Goal: Task Accomplishment & Management: Complete application form

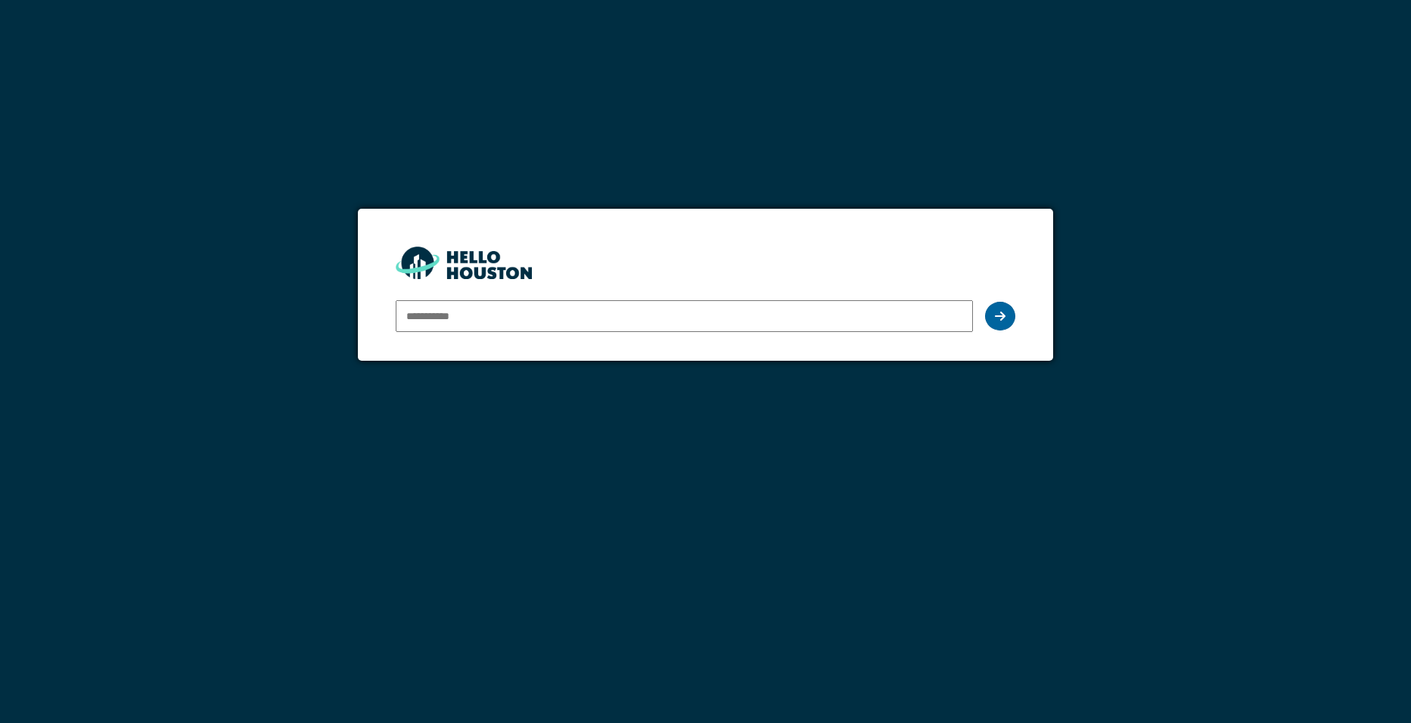
type input "**********"
click at [1004, 328] on div at bounding box center [1000, 316] width 30 height 29
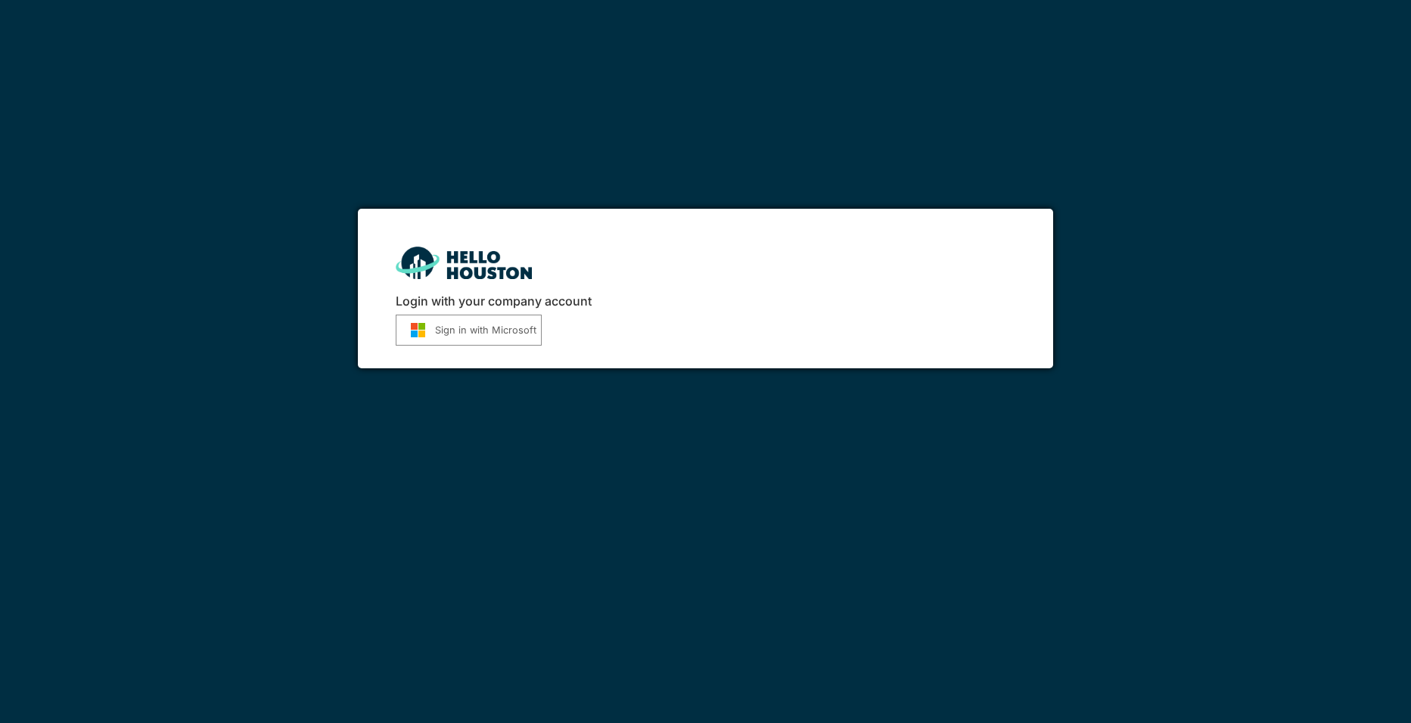
click at [431, 317] on button "Sign in with Microsoft" at bounding box center [469, 330] width 146 height 31
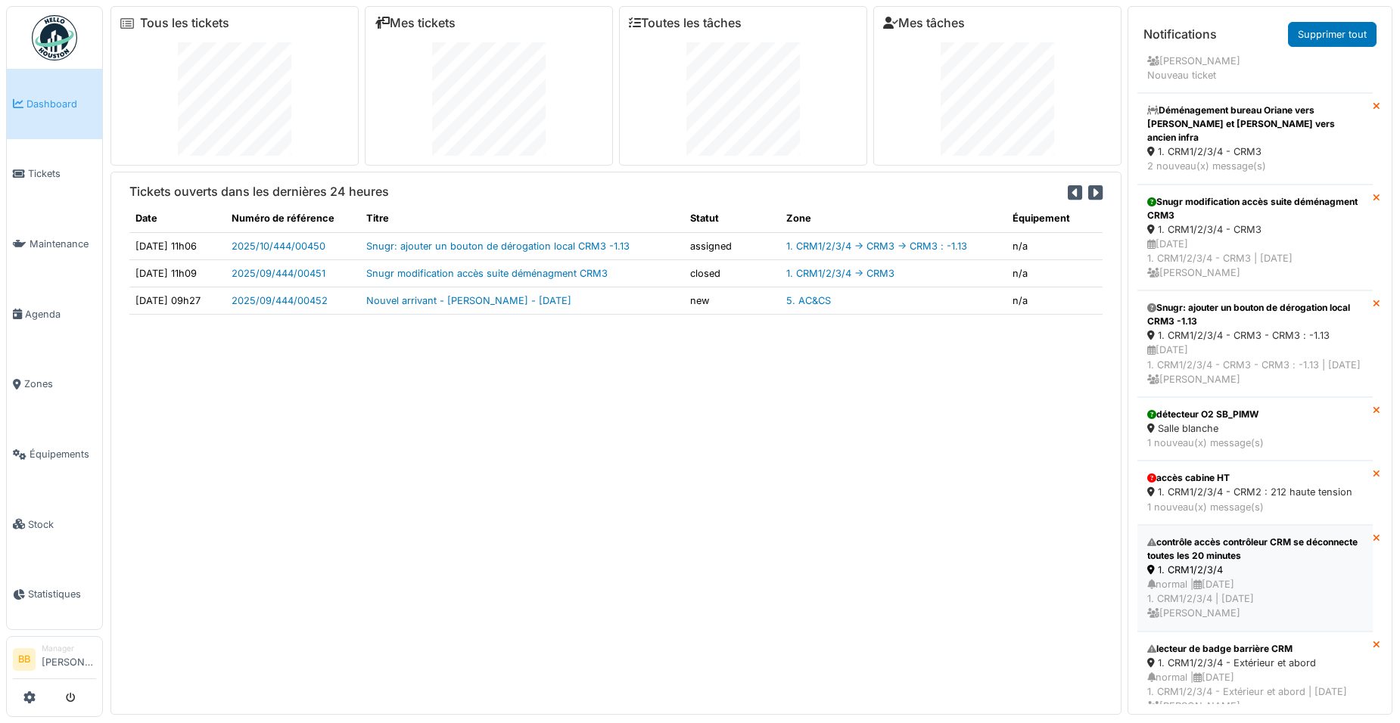
scroll to position [128, 0]
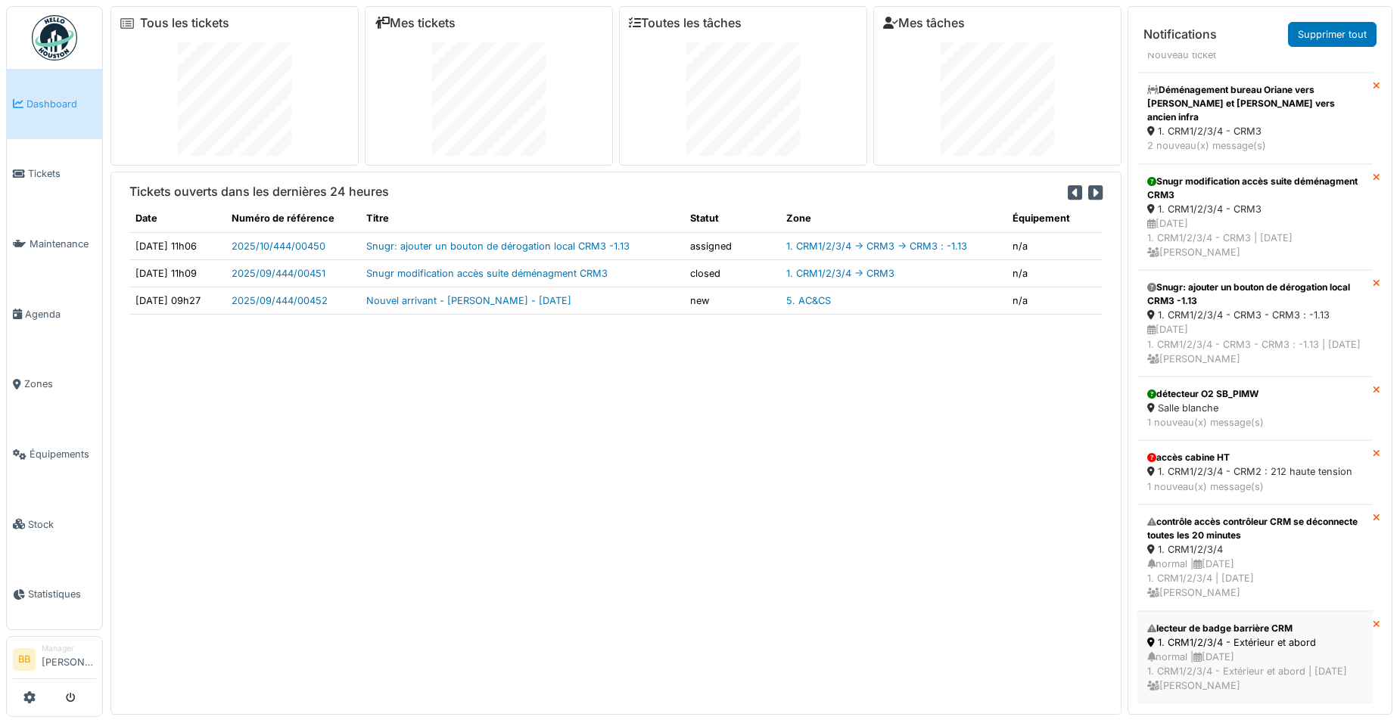
click at [1224, 636] on div "1. CRM1/2/3/4 - Extérieur et abord" at bounding box center [1255, 643] width 216 height 14
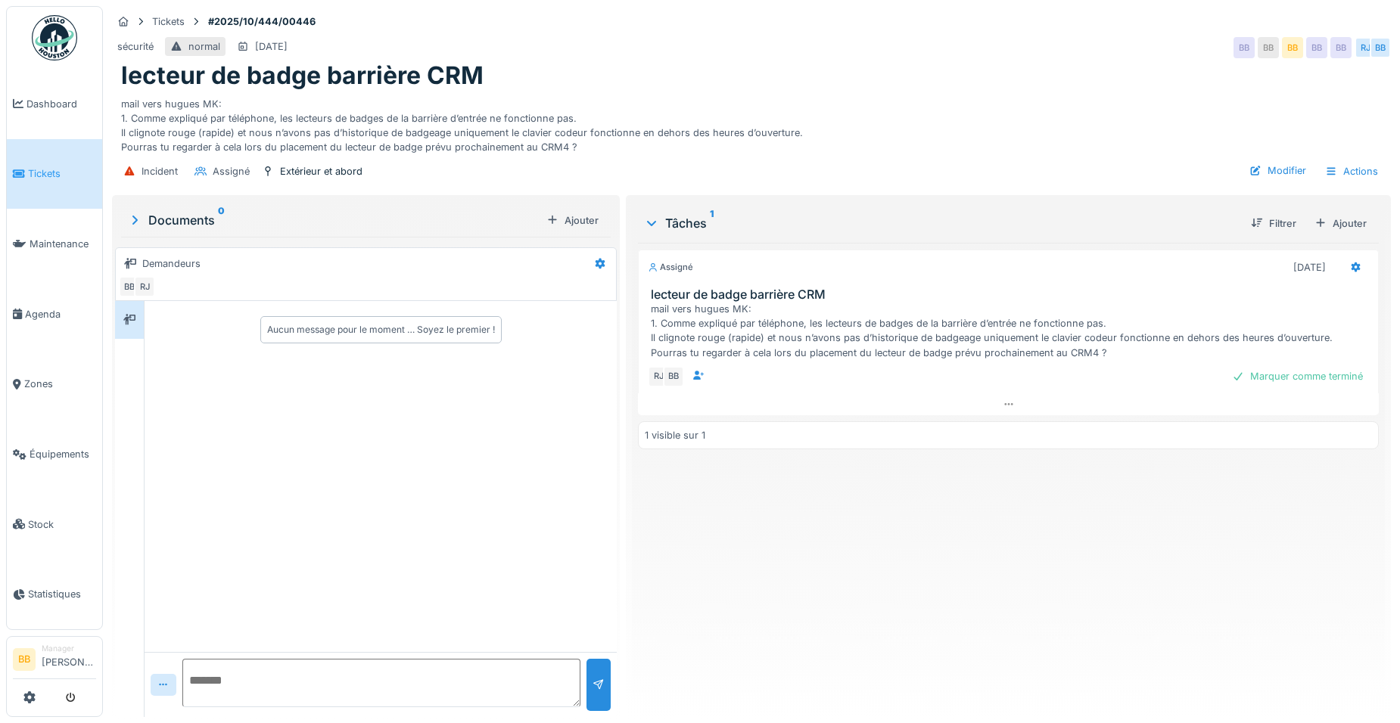
click at [61, 118] on link "Dashboard" at bounding box center [54, 104] width 95 height 70
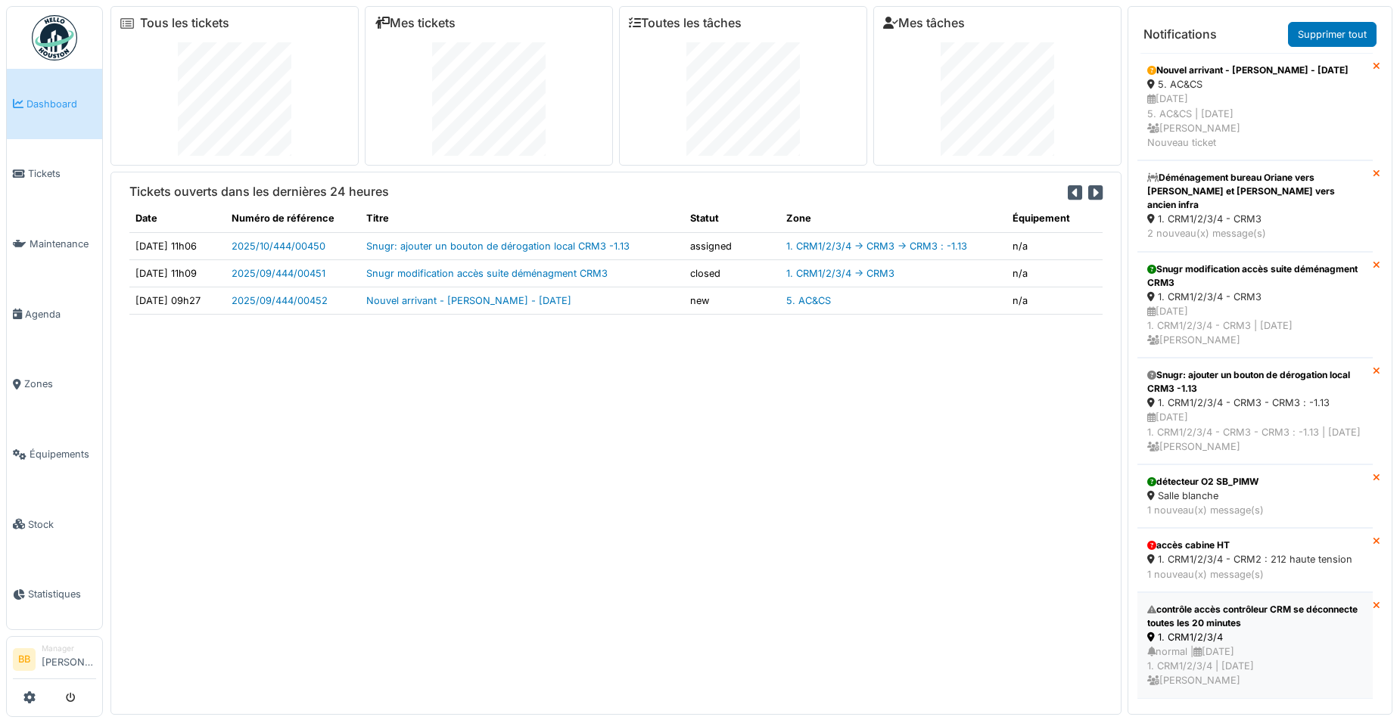
click at [1183, 645] on div "1. CRM1/2/3/4" at bounding box center [1255, 637] width 216 height 14
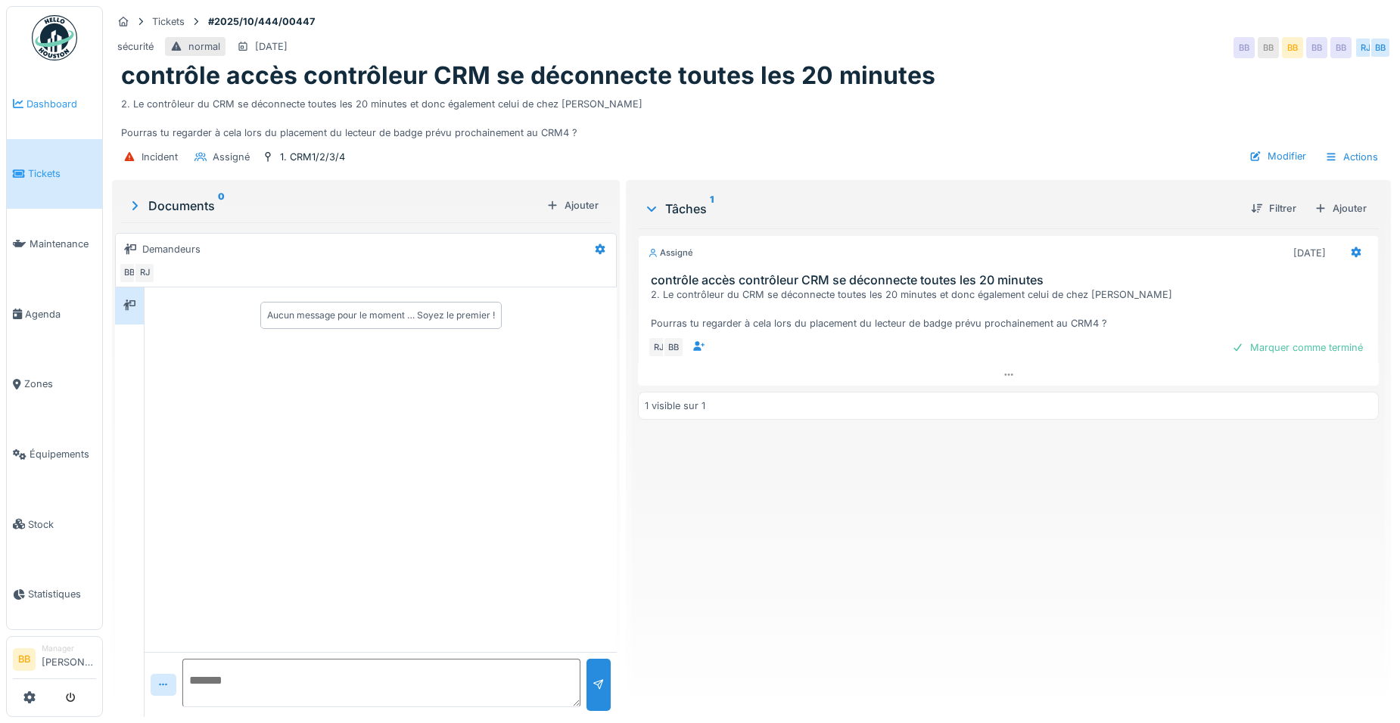
click at [64, 111] on link "Dashboard" at bounding box center [54, 104] width 95 height 70
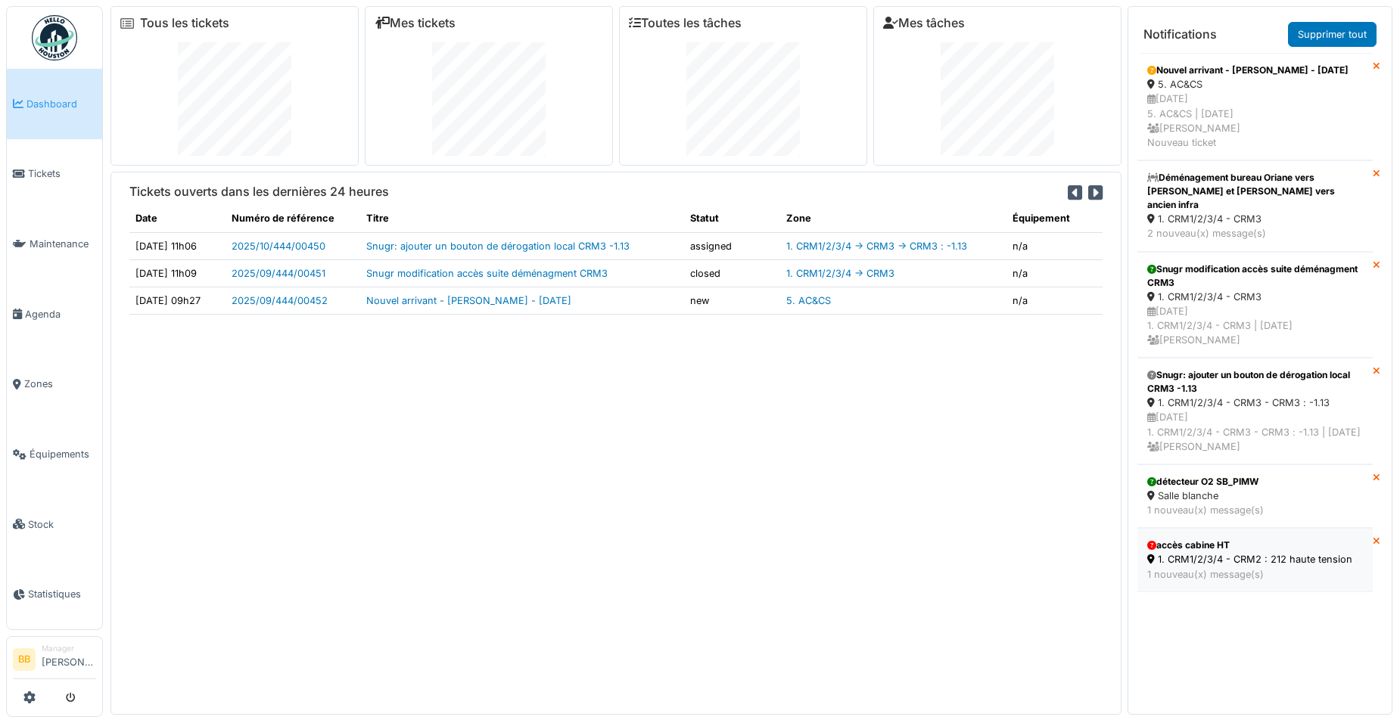
click at [1227, 582] on div "1 nouveau(x) message(s)" at bounding box center [1255, 575] width 216 height 14
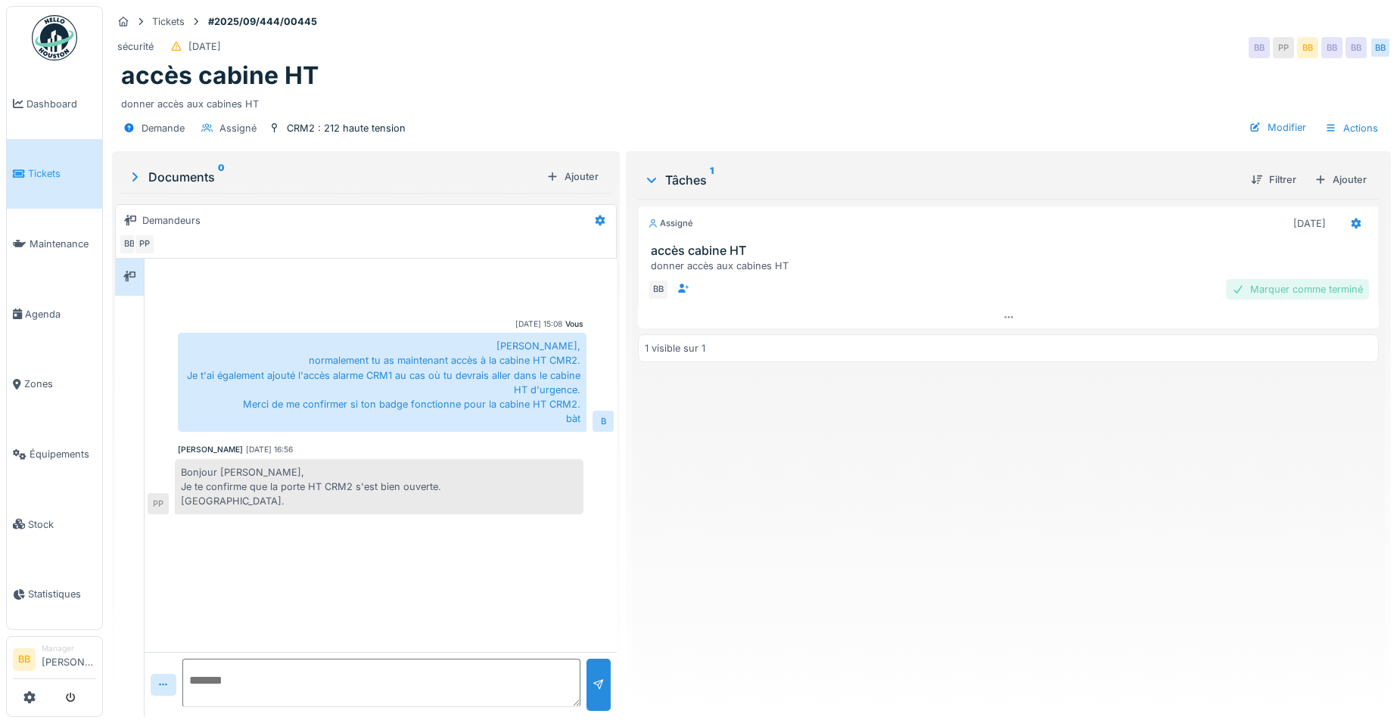
click at [1262, 289] on div "Marquer comme terminé" at bounding box center [1297, 289] width 143 height 20
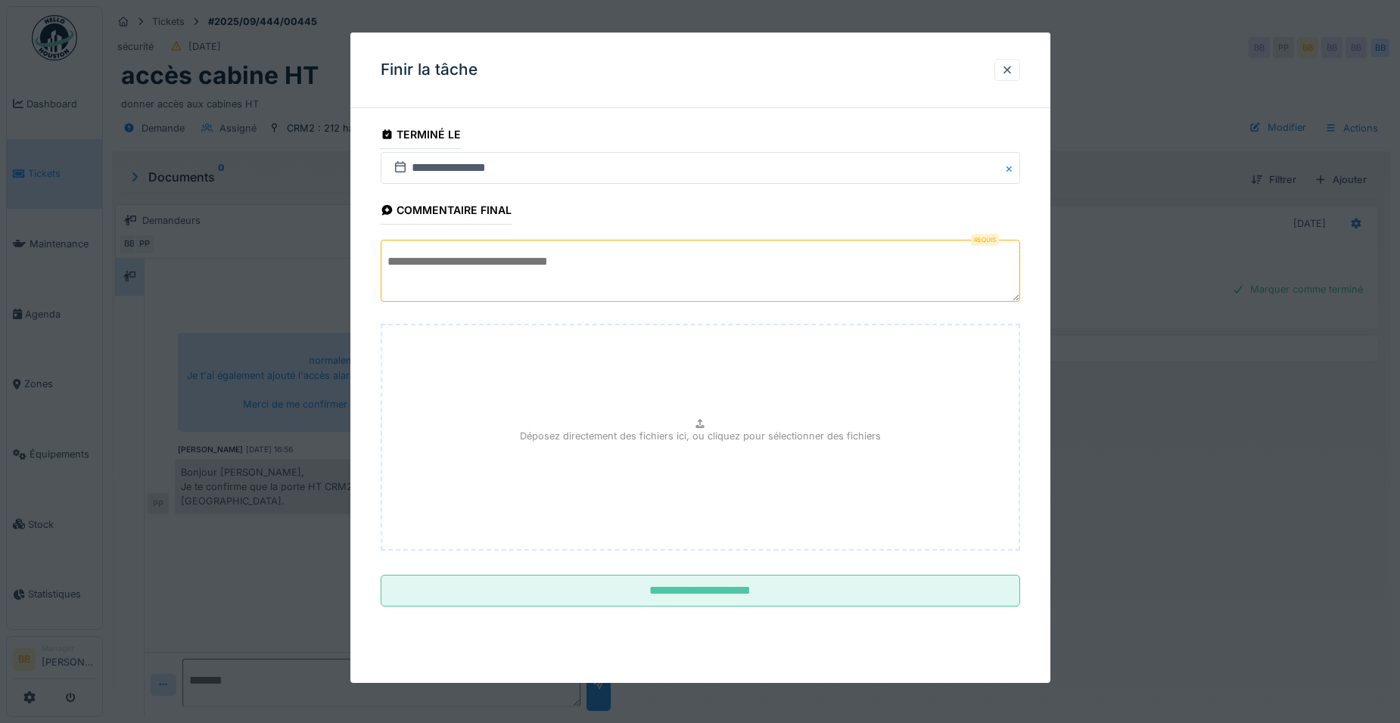
click at [795, 275] on textarea at bounding box center [700, 271] width 639 height 62
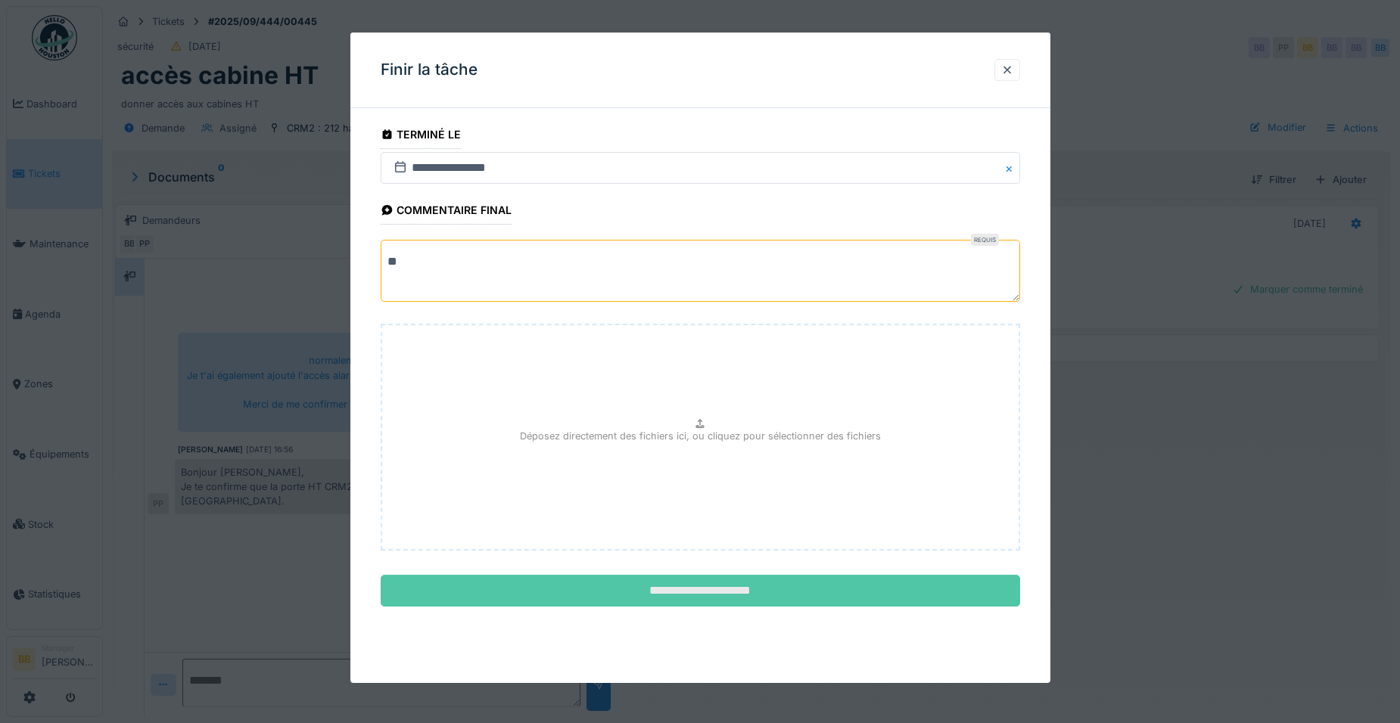
type textarea "**"
click at [779, 598] on input "**********" at bounding box center [700, 591] width 639 height 32
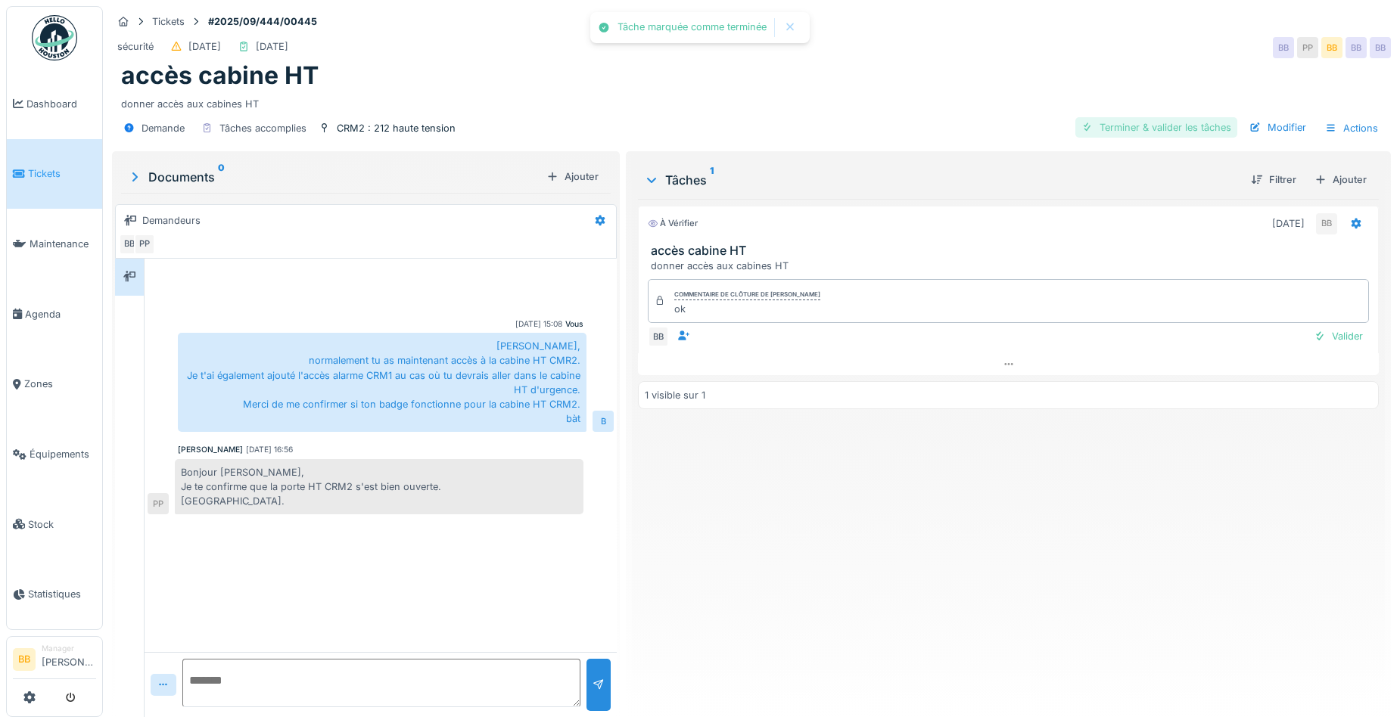
click at [1124, 127] on div "Terminer & valider les tâches" at bounding box center [1156, 127] width 162 height 20
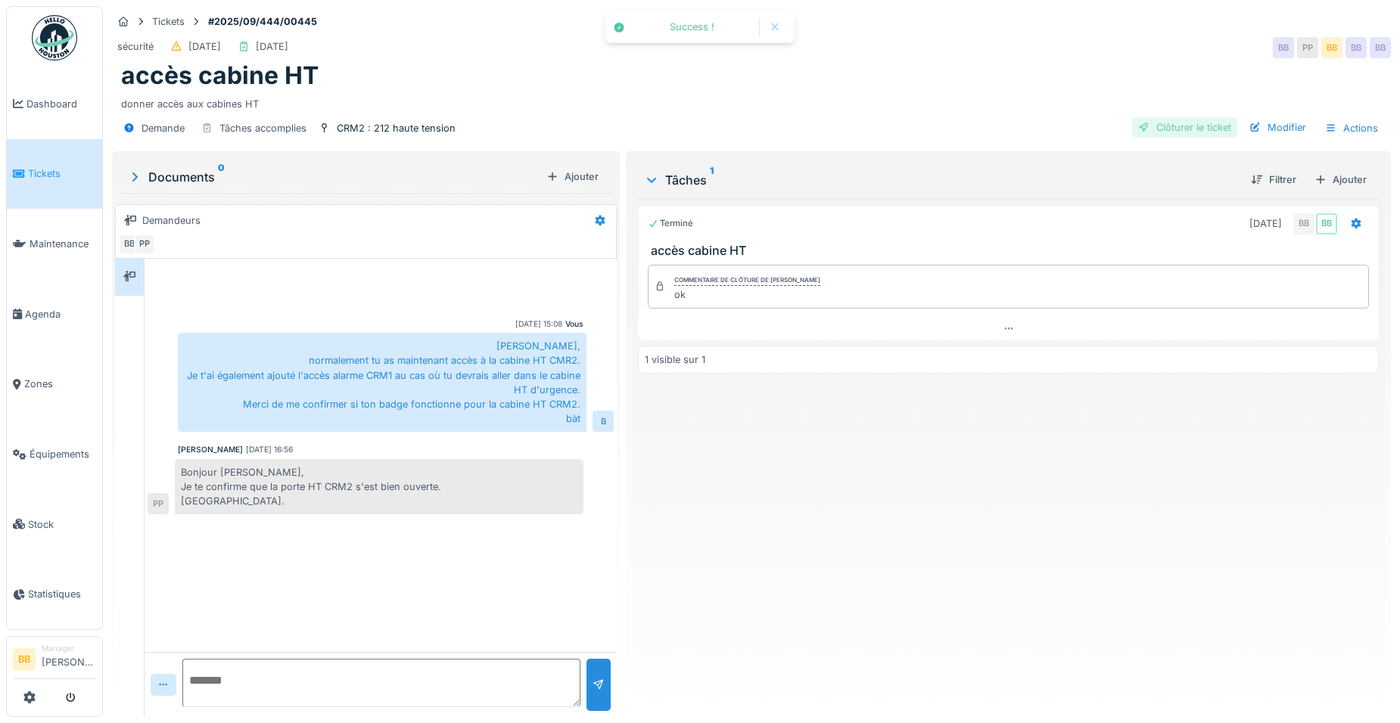
click at [1163, 124] on div "Clôturer le ticket" at bounding box center [1184, 127] width 105 height 20
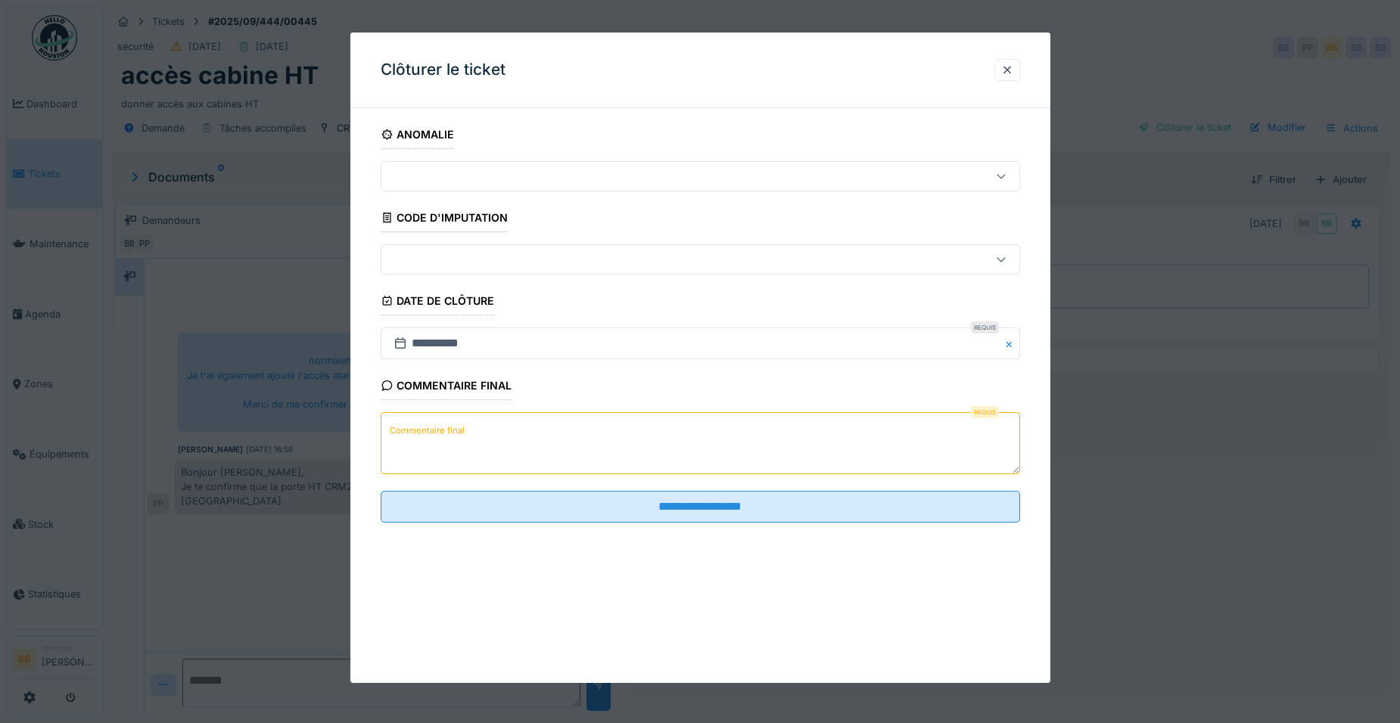
click at [630, 446] on textarea "Commentaire final" at bounding box center [700, 443] width 639 height 62
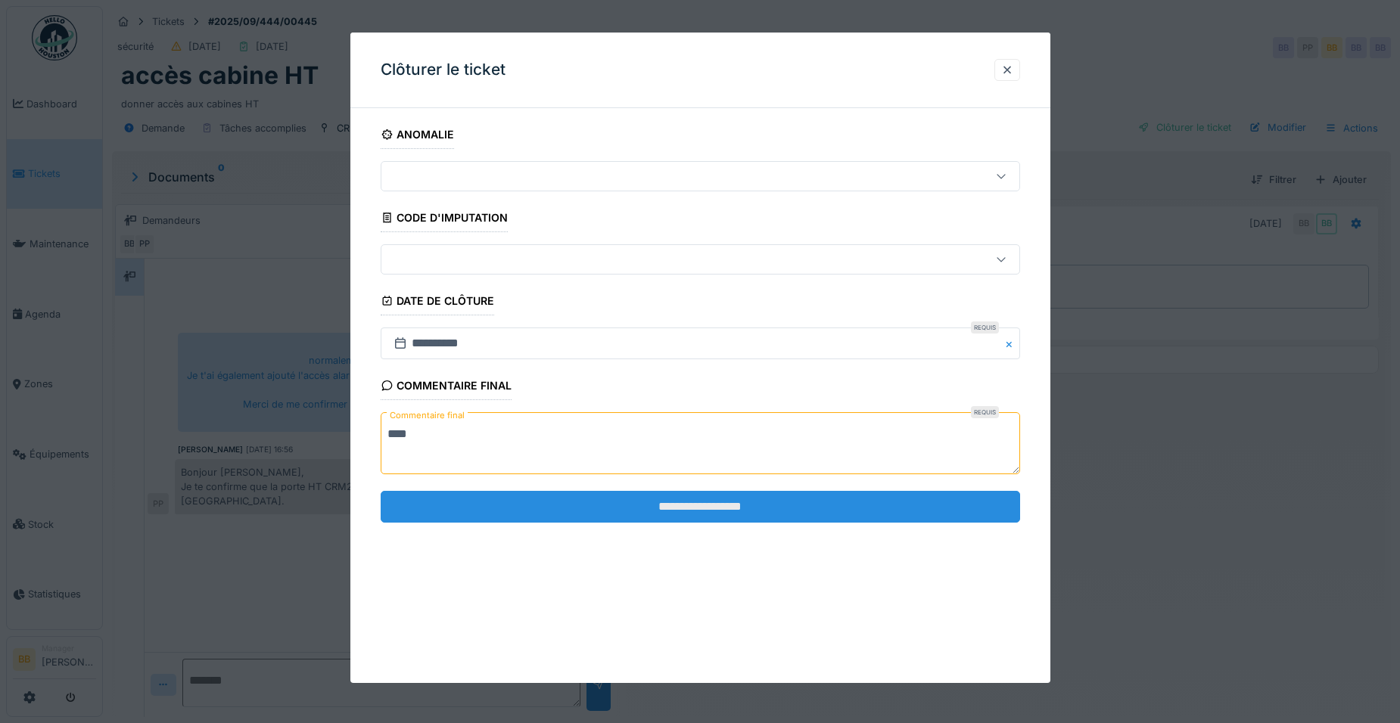
type textarea "****"
click at [834, 509] on input "**********" at bounding box center [700, 507] width 639 height 32
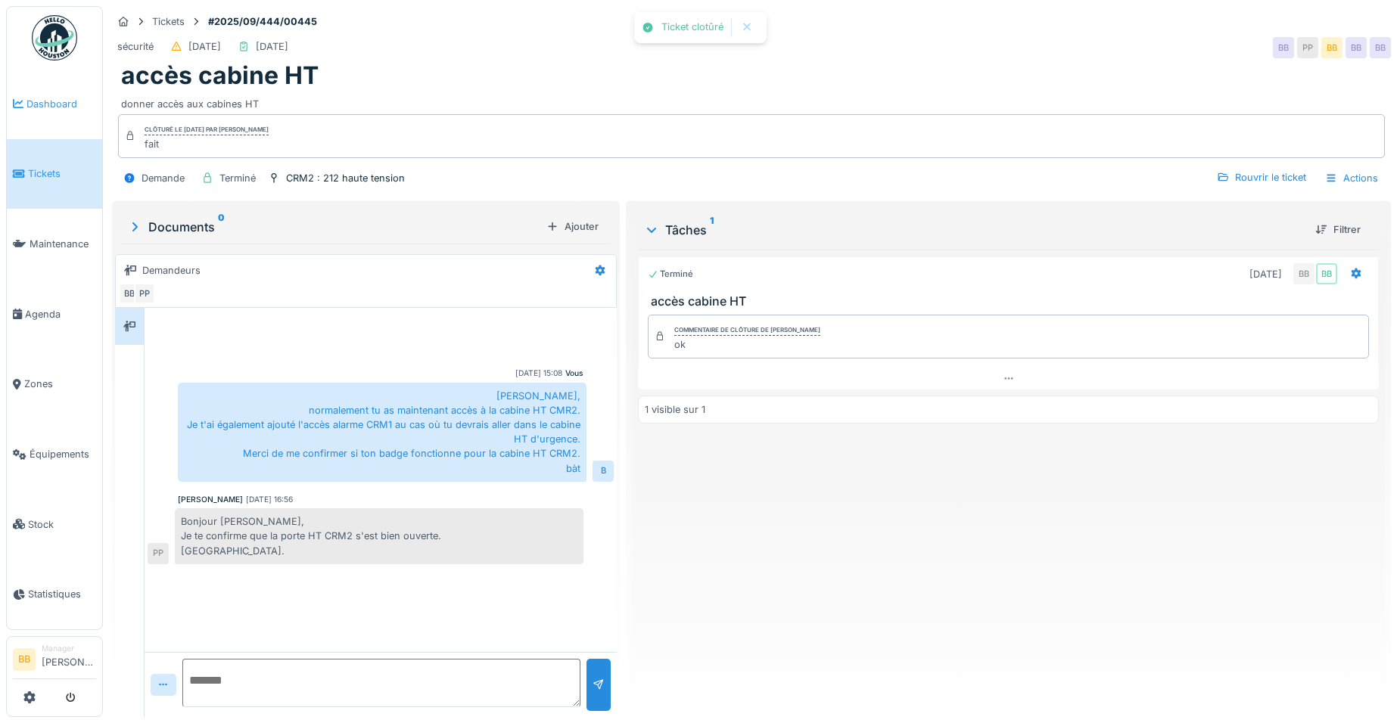
click at [29, 88] on link "Dashboard" at bounding box center [54, 104] width 95 height 70
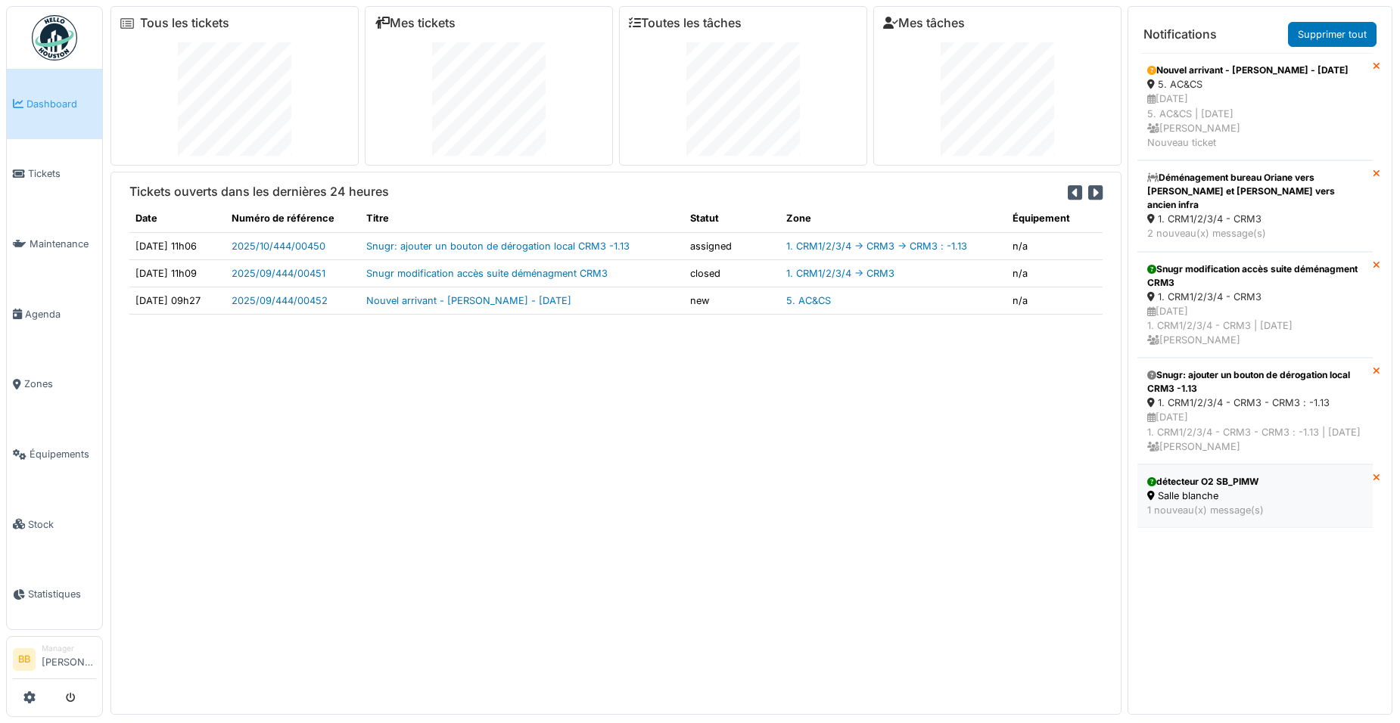
click at [1273, 489] on div "détecteur O2 SB_PIMW" at bounding box center [1255, 482] width 216 height 14
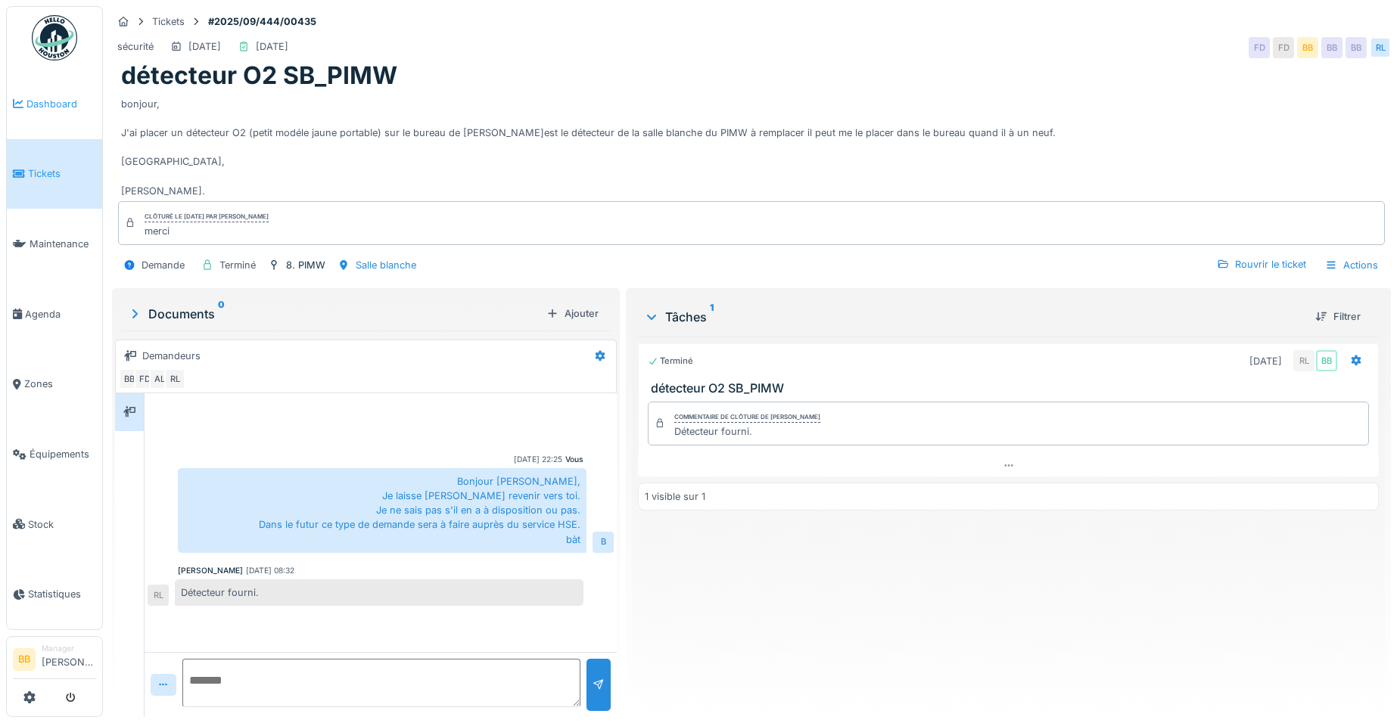
click at [76, 104] on span "Dashboard" at bounding box center [61, 104] width 70 height 14
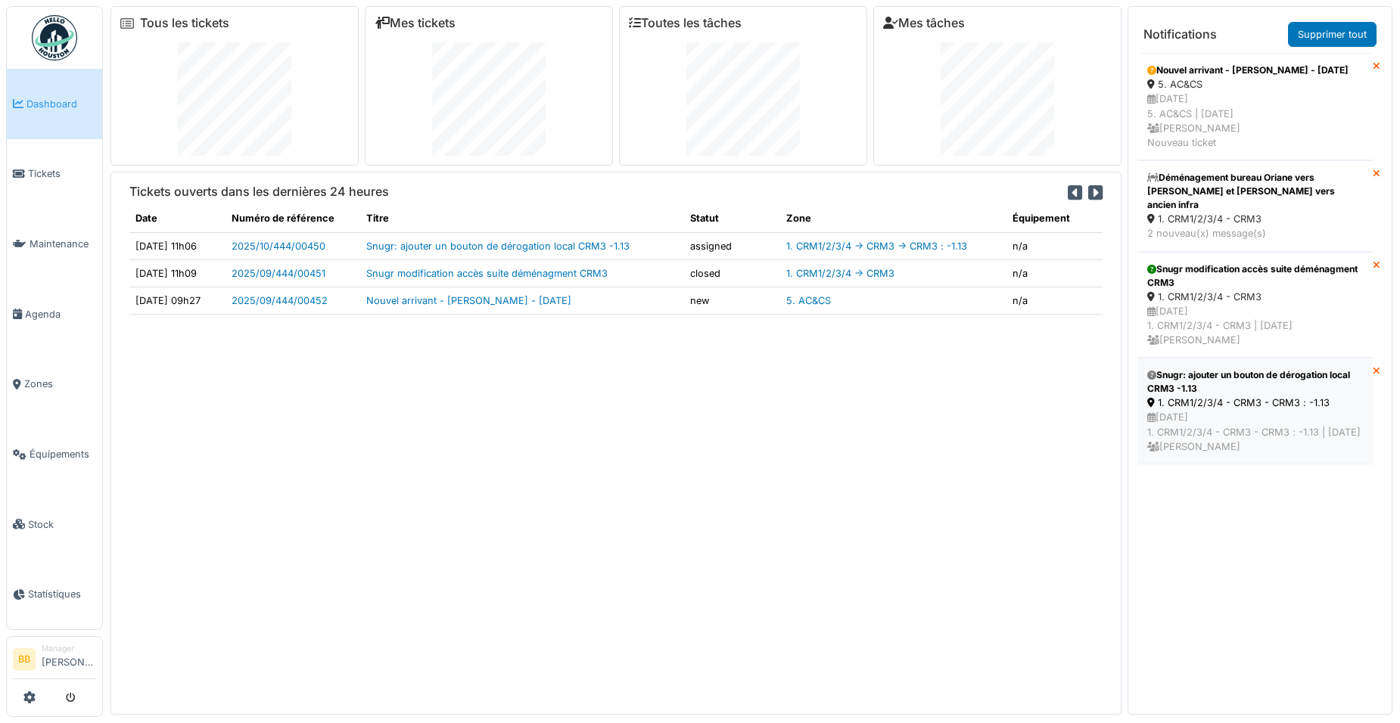
click at [1267, 373] on div "Snugr: ajouter un bouton de dérogation local CRM3 -1.13" at bounding box center [1255, 382] width 216 height 27
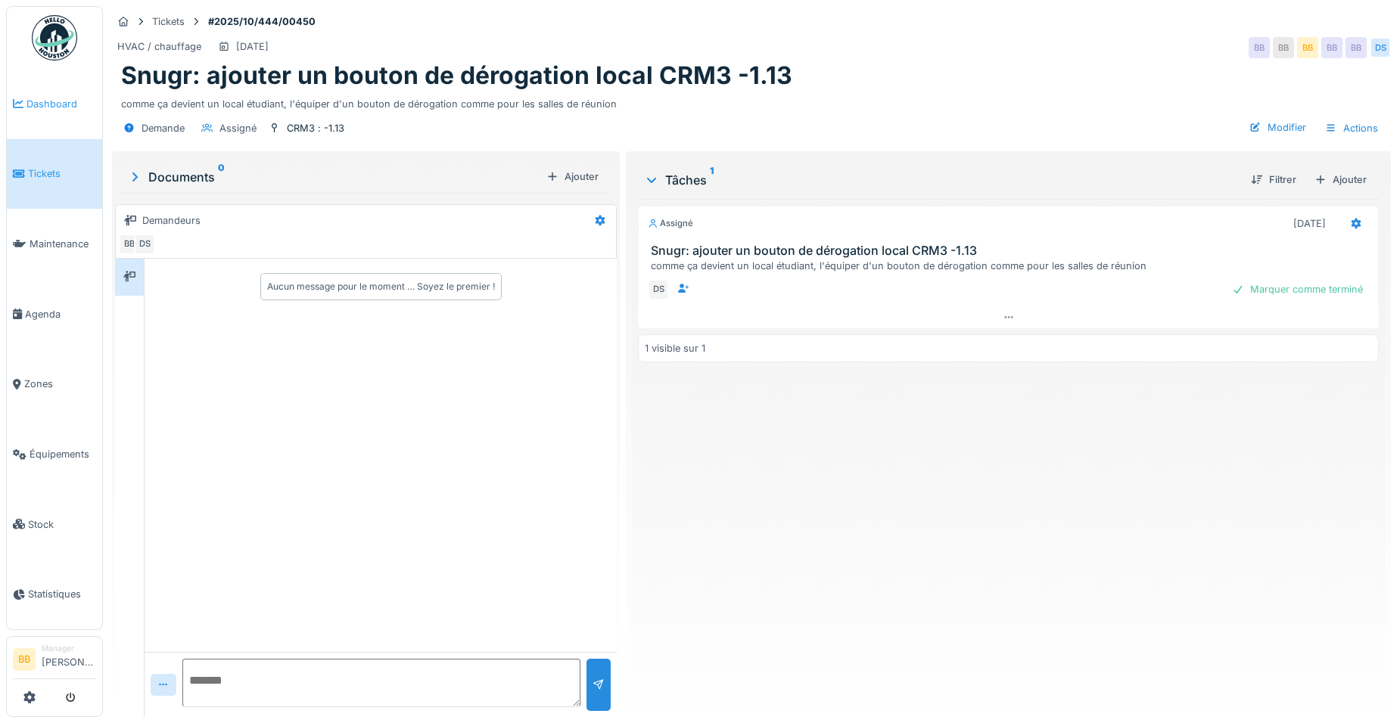
click at [51, 102] on span "Dashboard" at bounding box center [61, 104] width 70 height 14
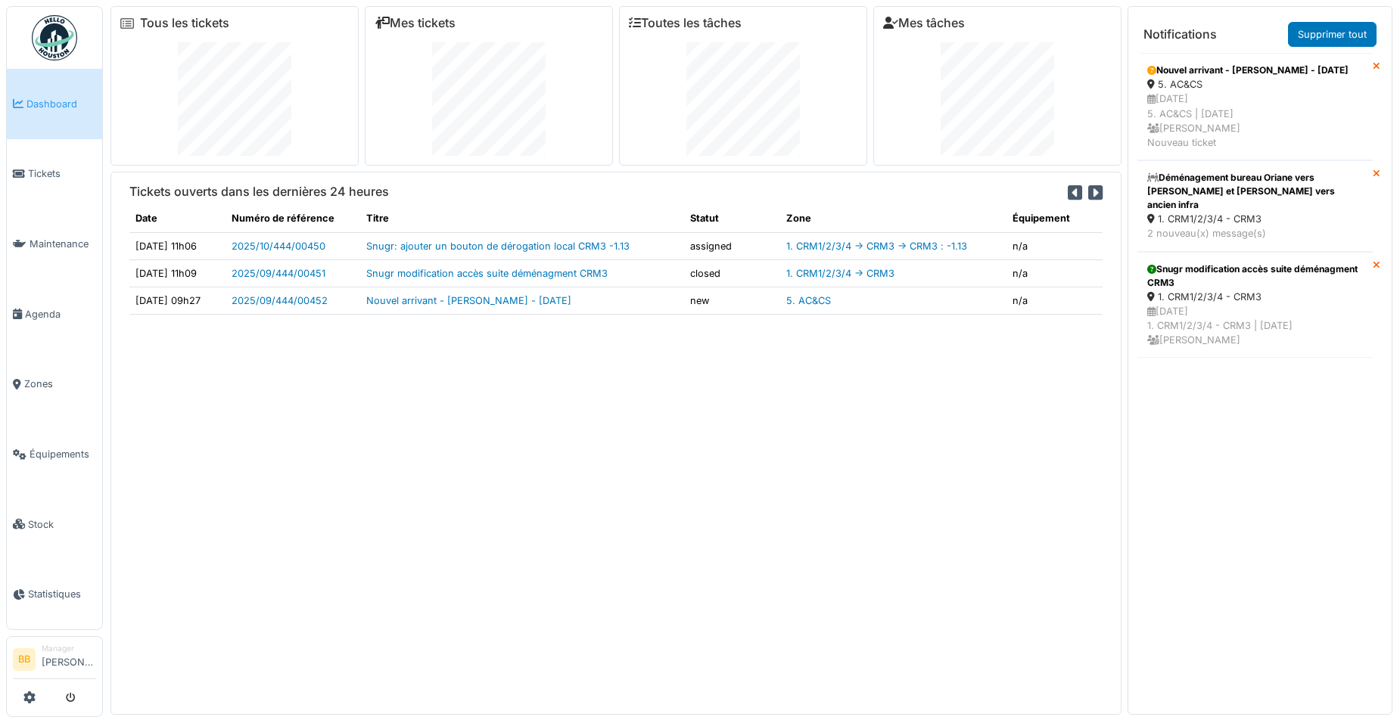
click at [1232, 306] on div "26/09/2025 1. CRM1/2/3/4 - CRM3 | Il y a 1 jour(s) Benoit Benecchi" at bounding box center [1255, 326] width 216 height 44
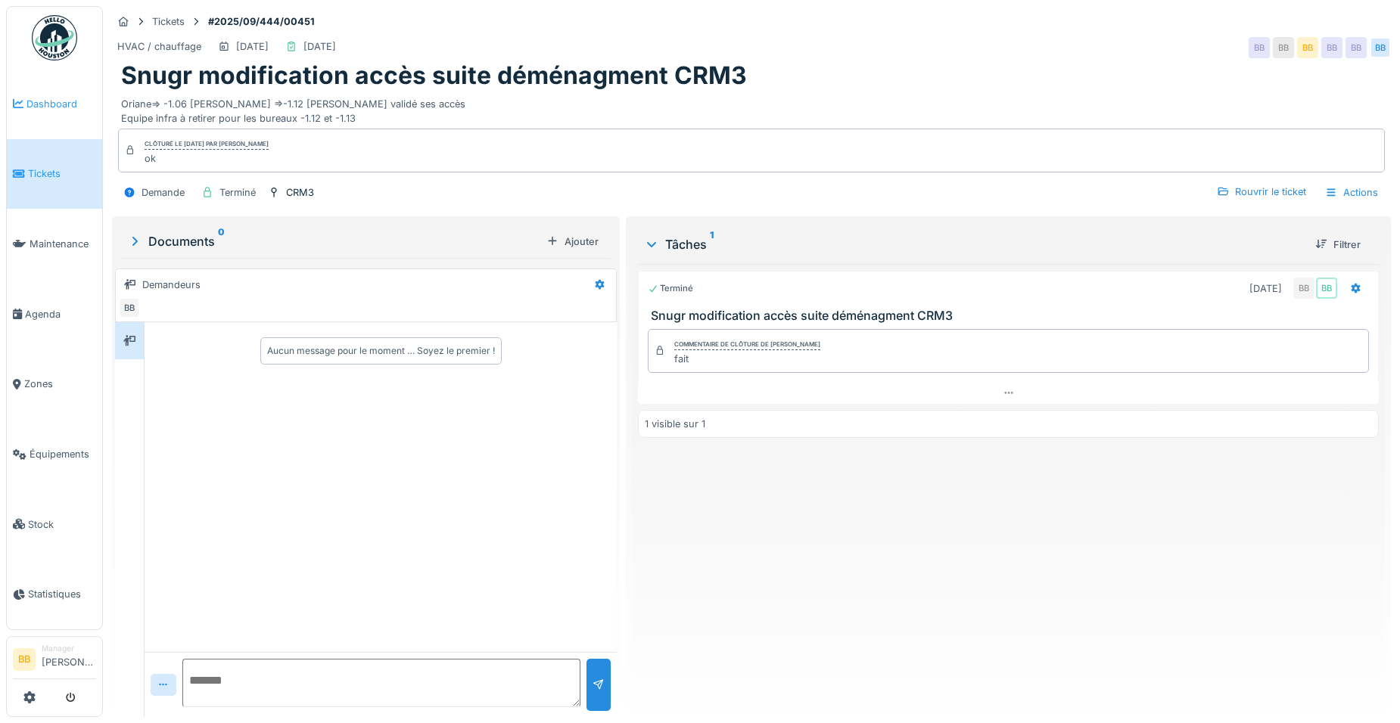
click at [64, 104] on span "Dashboard" at bounding box center [61, 104] width 70 height 14
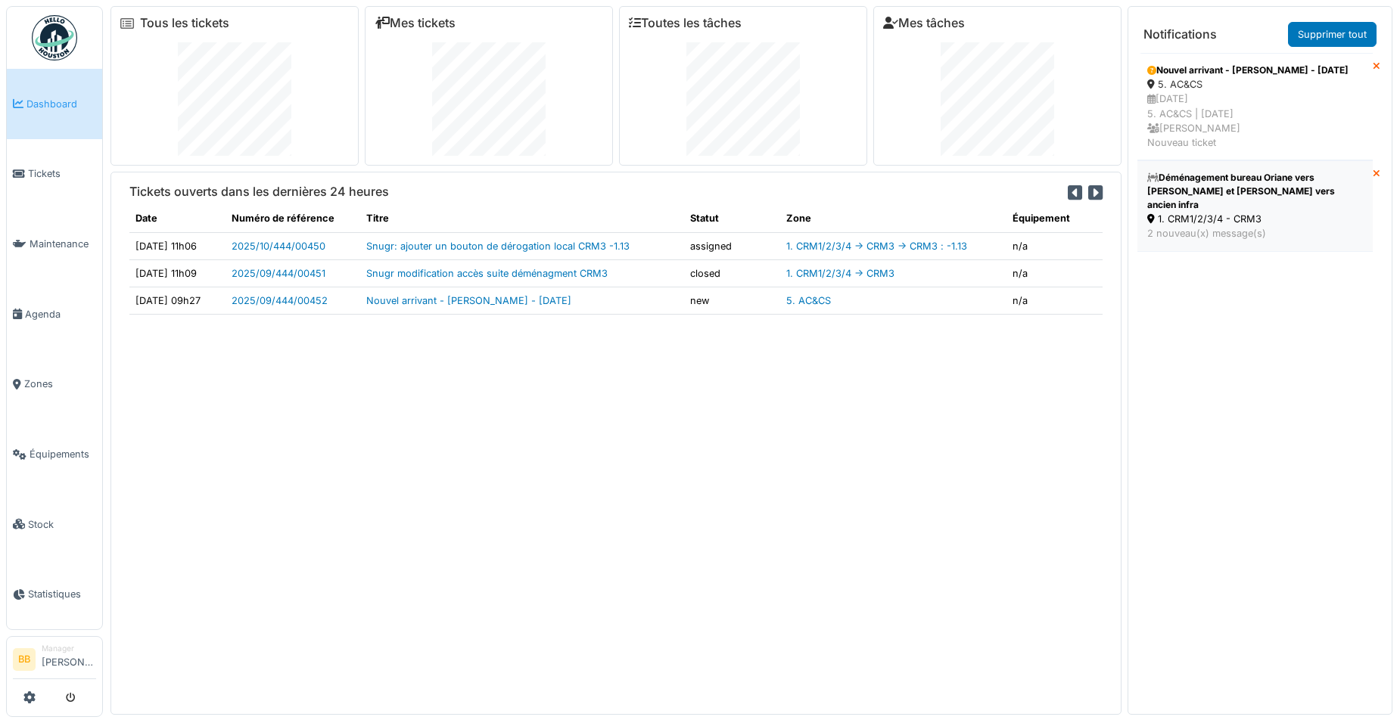
click at [1217, 216] on div "1. CRM1/2/3/4 - CRM3" at bounding box center [1255, 219] width 216 height 14
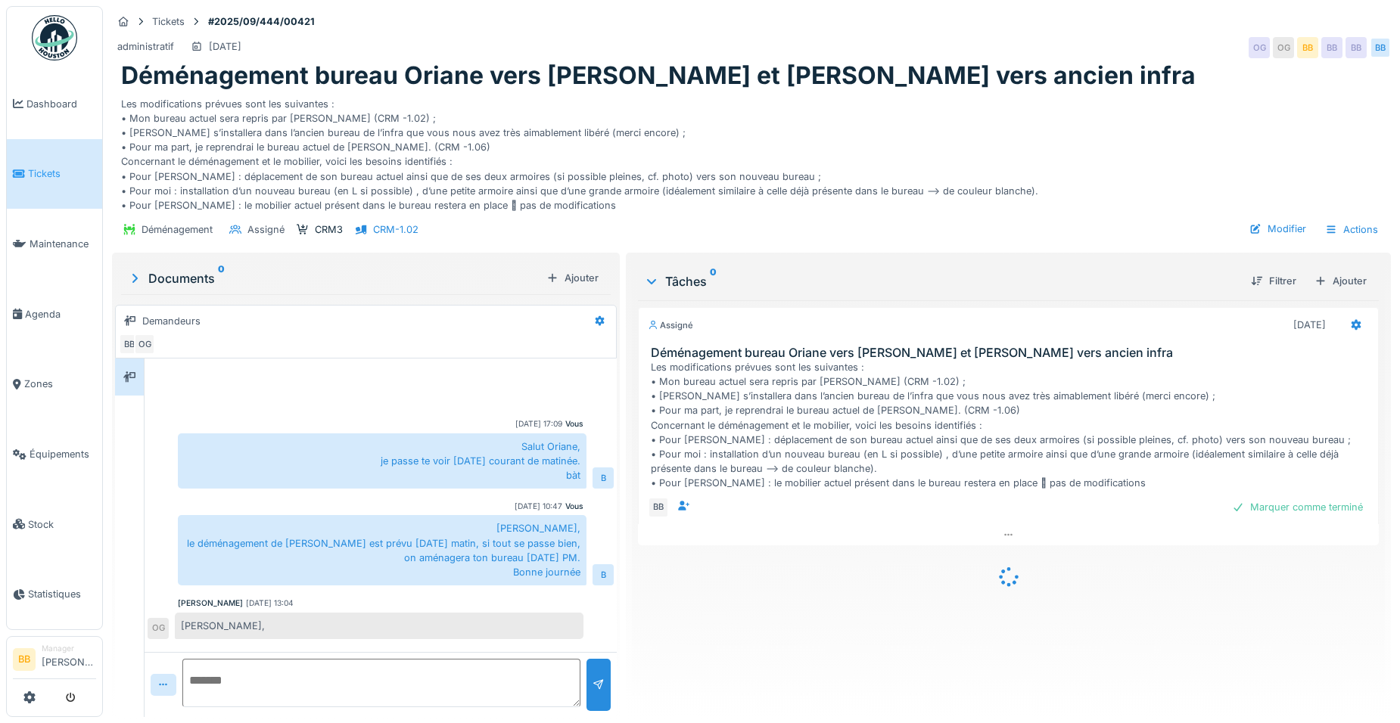
scroll to position [76, 0]
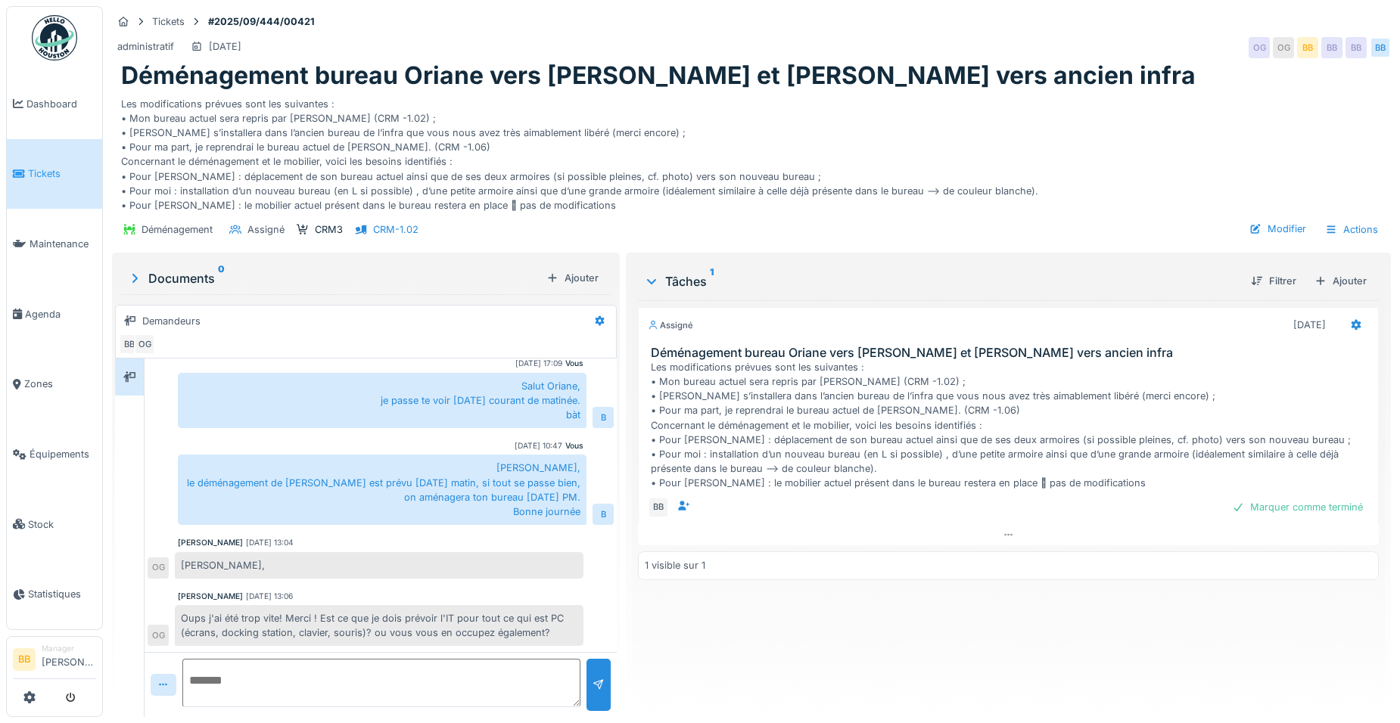
click at [375, 684] on textarea at bounding box center [381, 683] width 398 height 48
type textarea "*"
click at [217, 684] on textarea "**********" at bounding box center [381, 683] width 398 height 48
type textarea "**********"
click at [596, 687] on div at bounding box center [599, 685] width 12 height 14
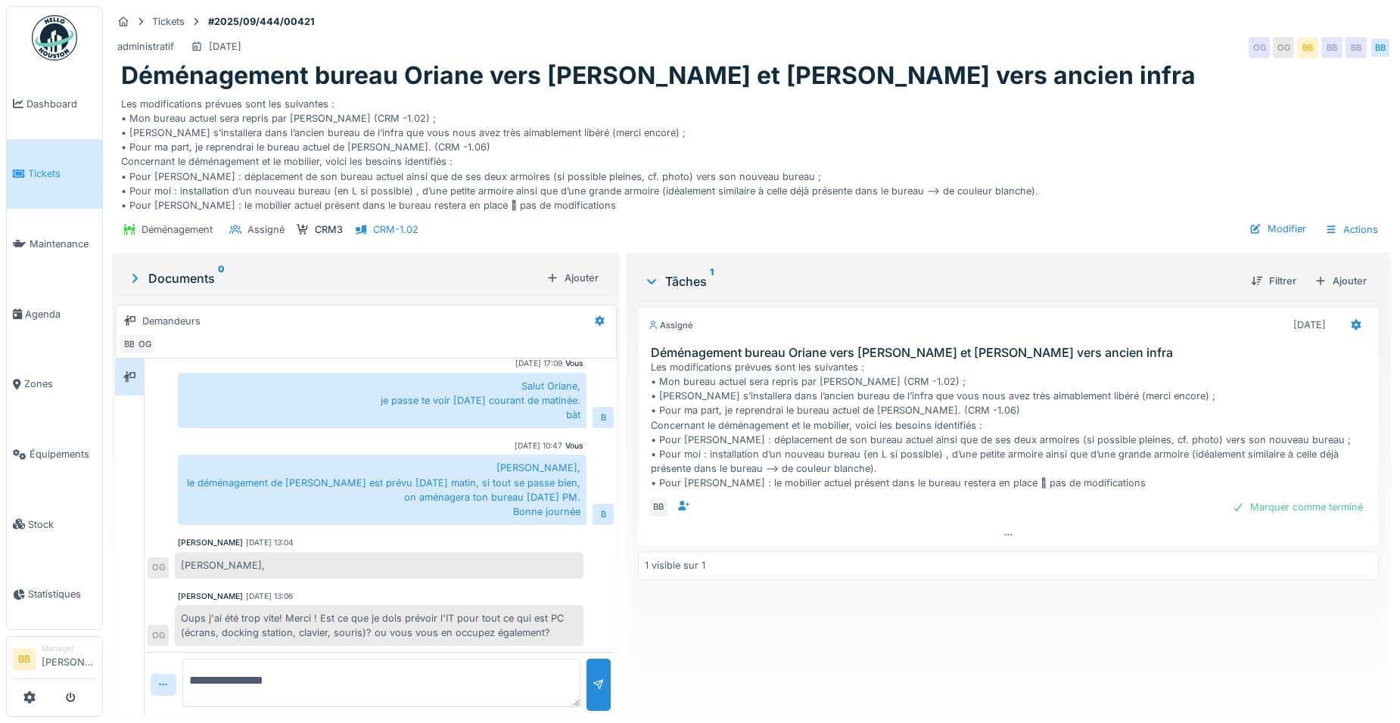
scroll to position [129, 0]
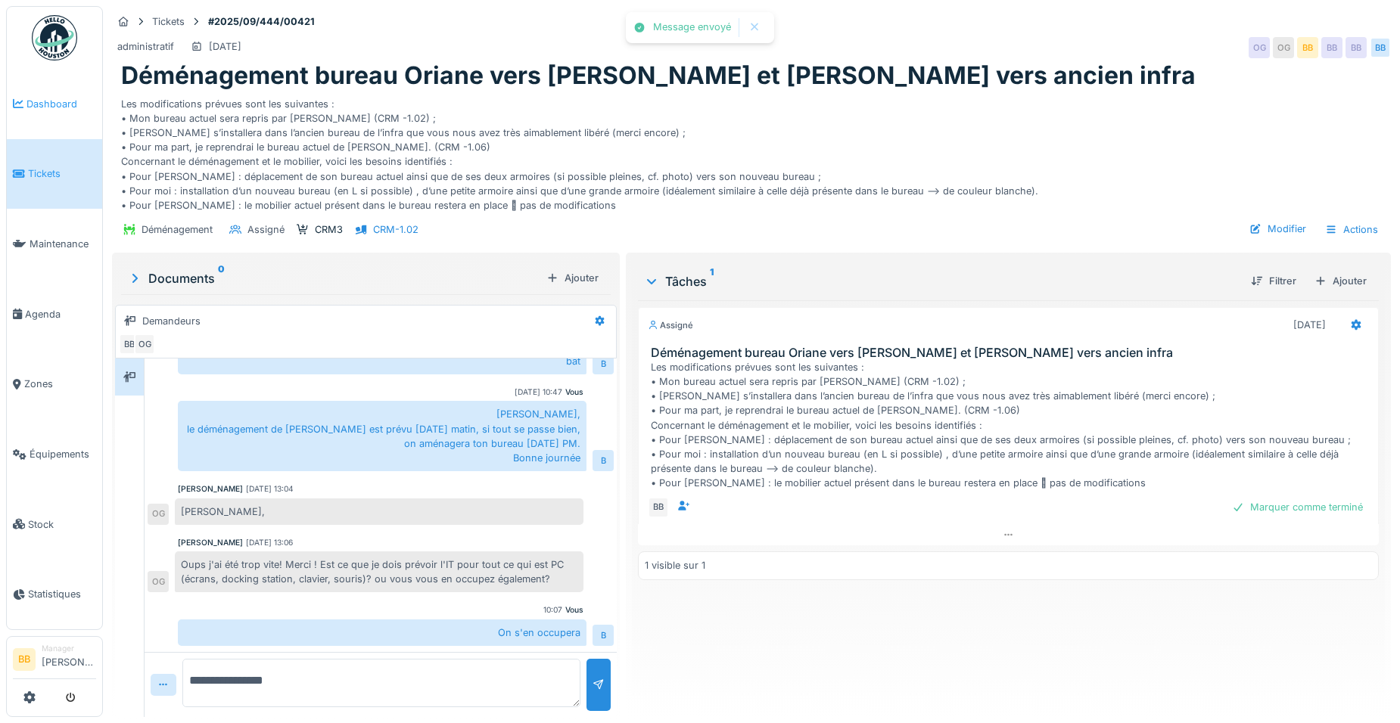
click at [38, 92] on link "Dashboard" at bounding box center [54, 104] width 95 height 70
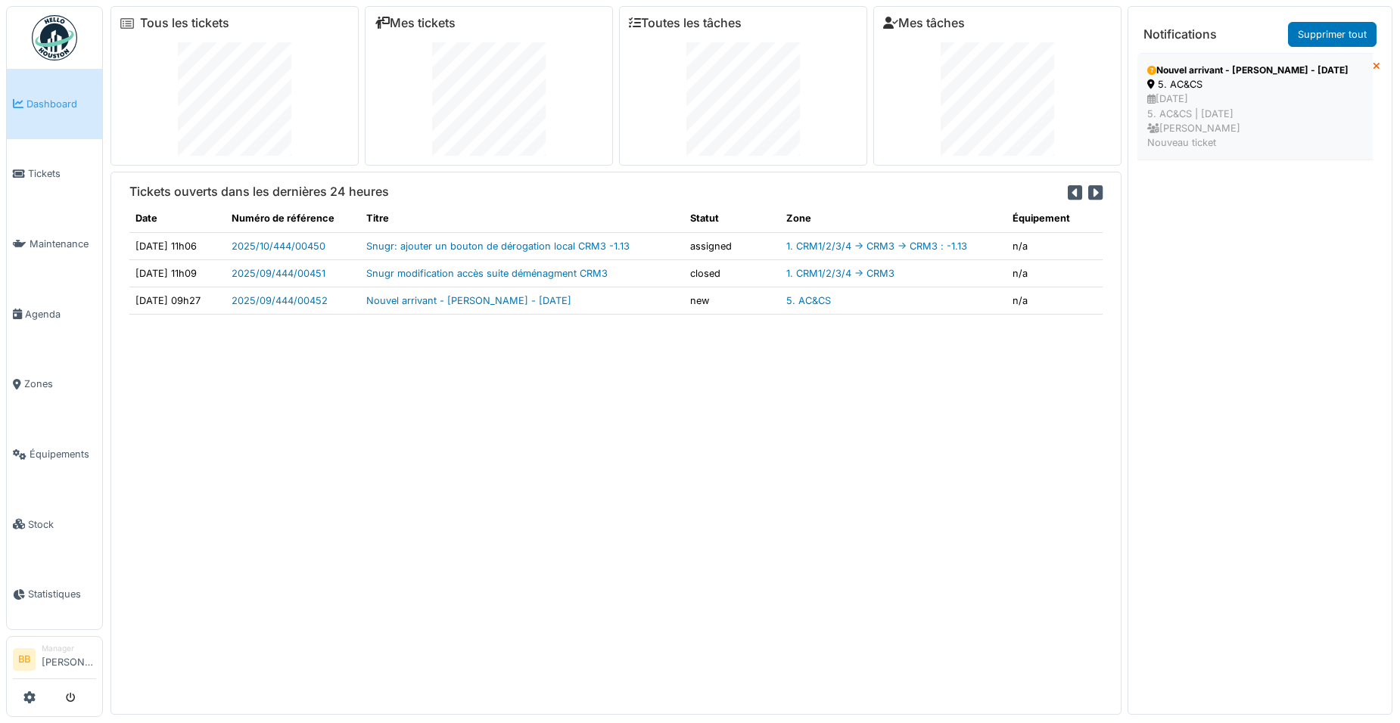
click at [1212, 77] on div "Nouvel arrivant - [PERSON_NAME] - [DATE]" at bounding box center [1255, 71] width 216 height 14
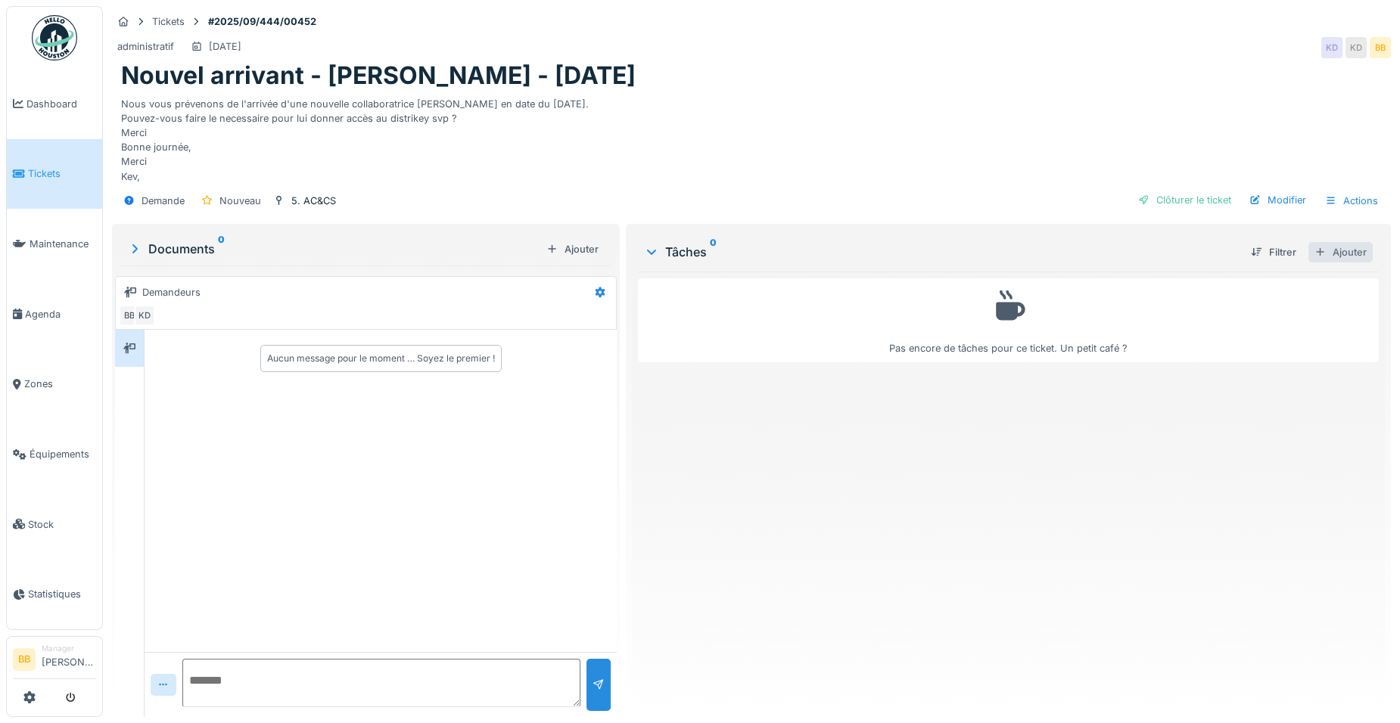
click at [1345, 249] on div "Ajouter" at bounding box center [1340, 252] width 64 height 20
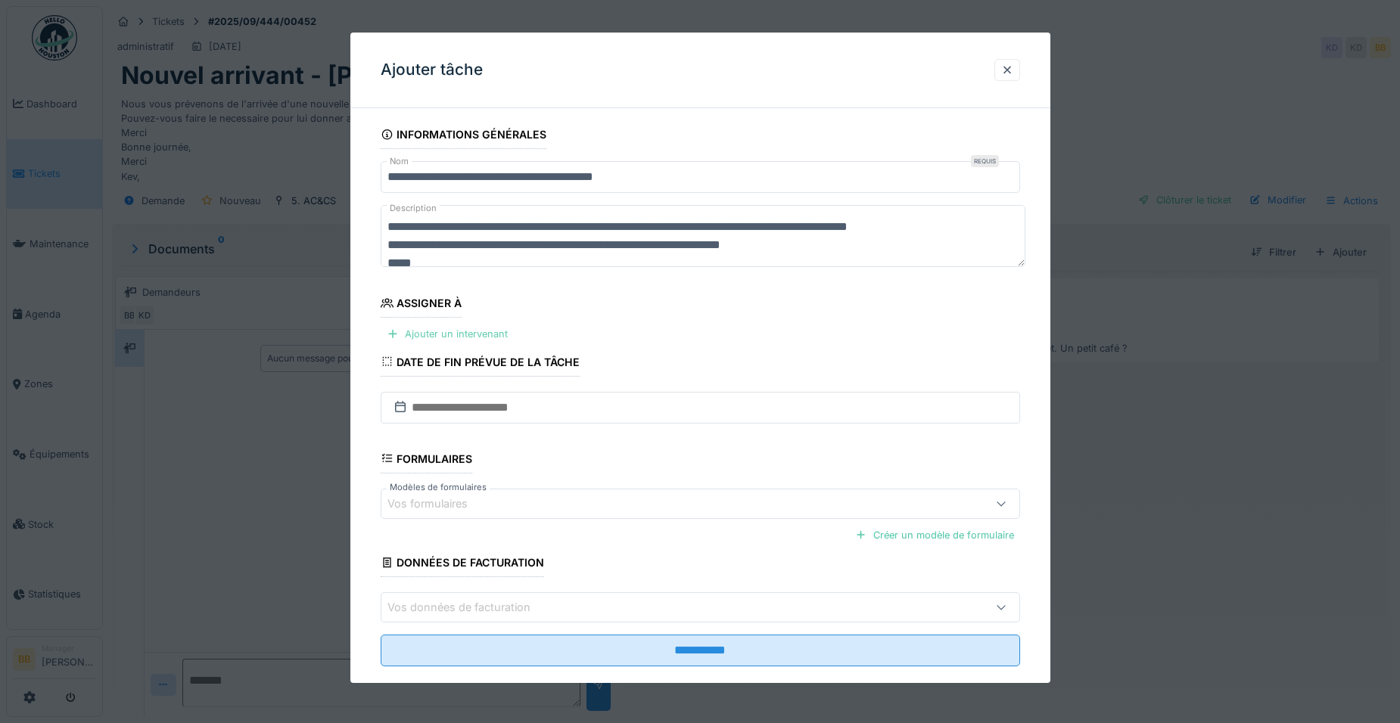
click at [406, 331] on div "Ajouter un intervenant" at bounding box center [447, 334] width 133 height 20
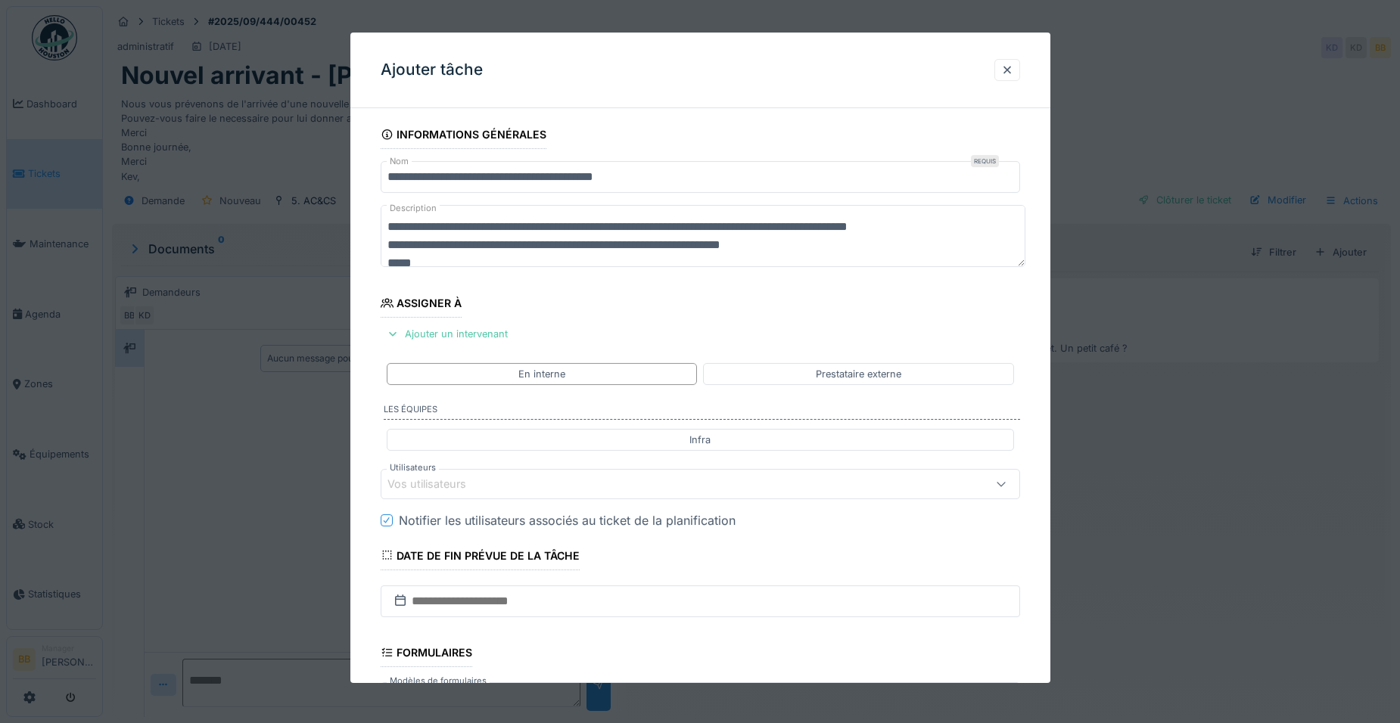
click at [418, 477] on div "Vos utilisateurs" at bounding box center [437, 484] width 100 height 17
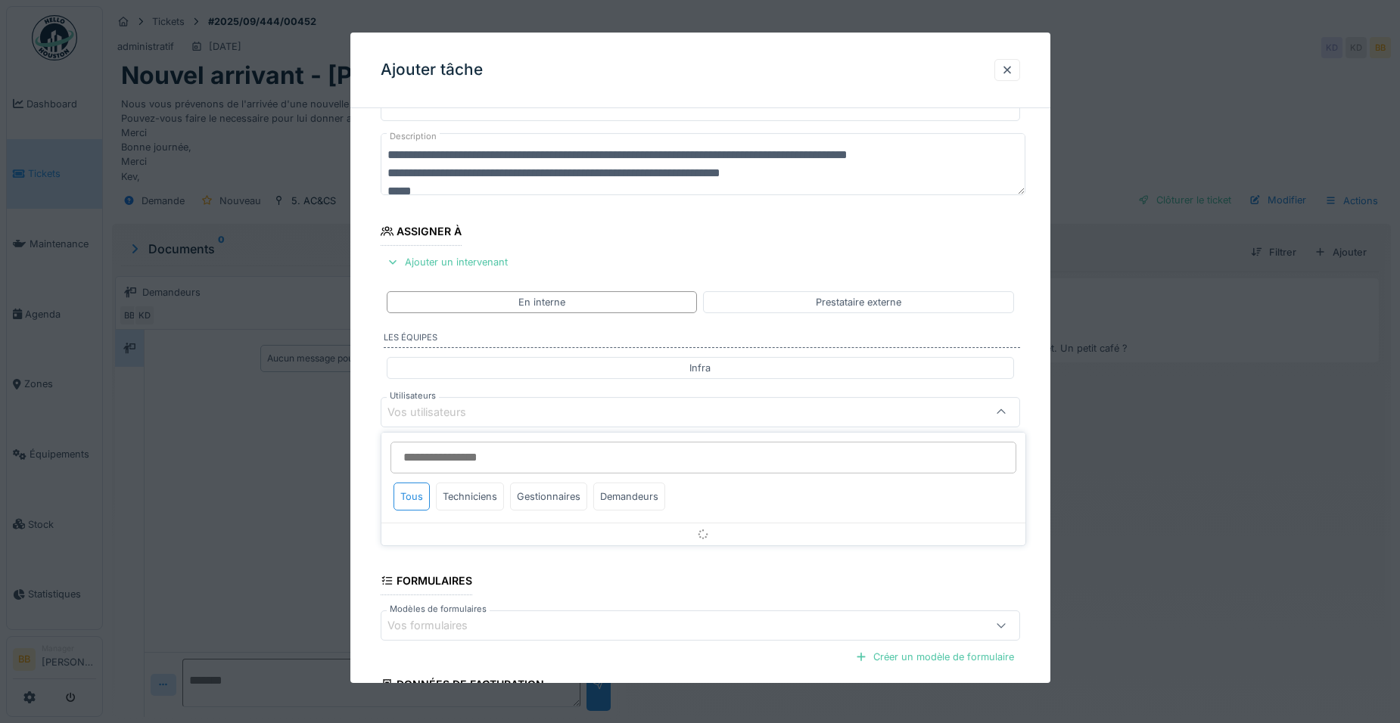
scroll to position [126, 0]
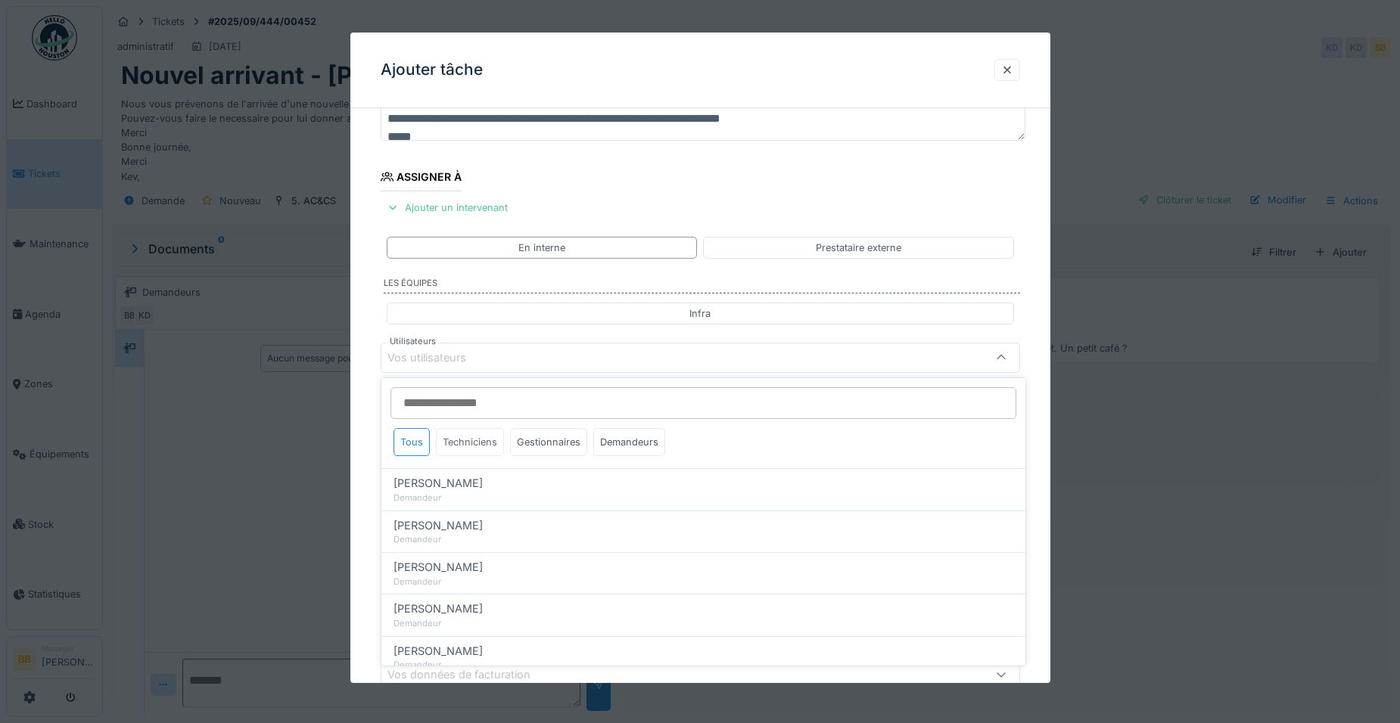
click at [458, 452] on div "Techniciens" at bounding box center [470, 442] width 68 height 28
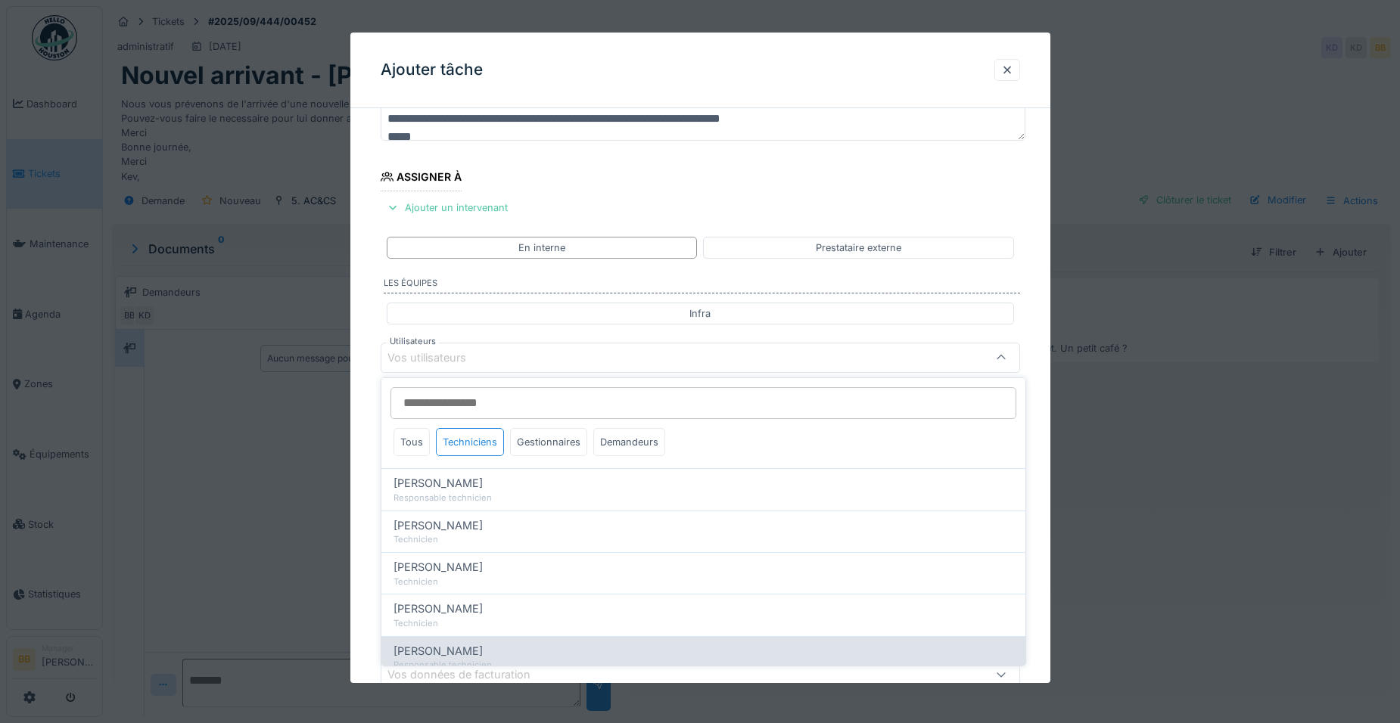
click at [448, 657] on span "Ronan Jurcaba" at bounding box center [438, 651] width 89 height 17
type input "*****"
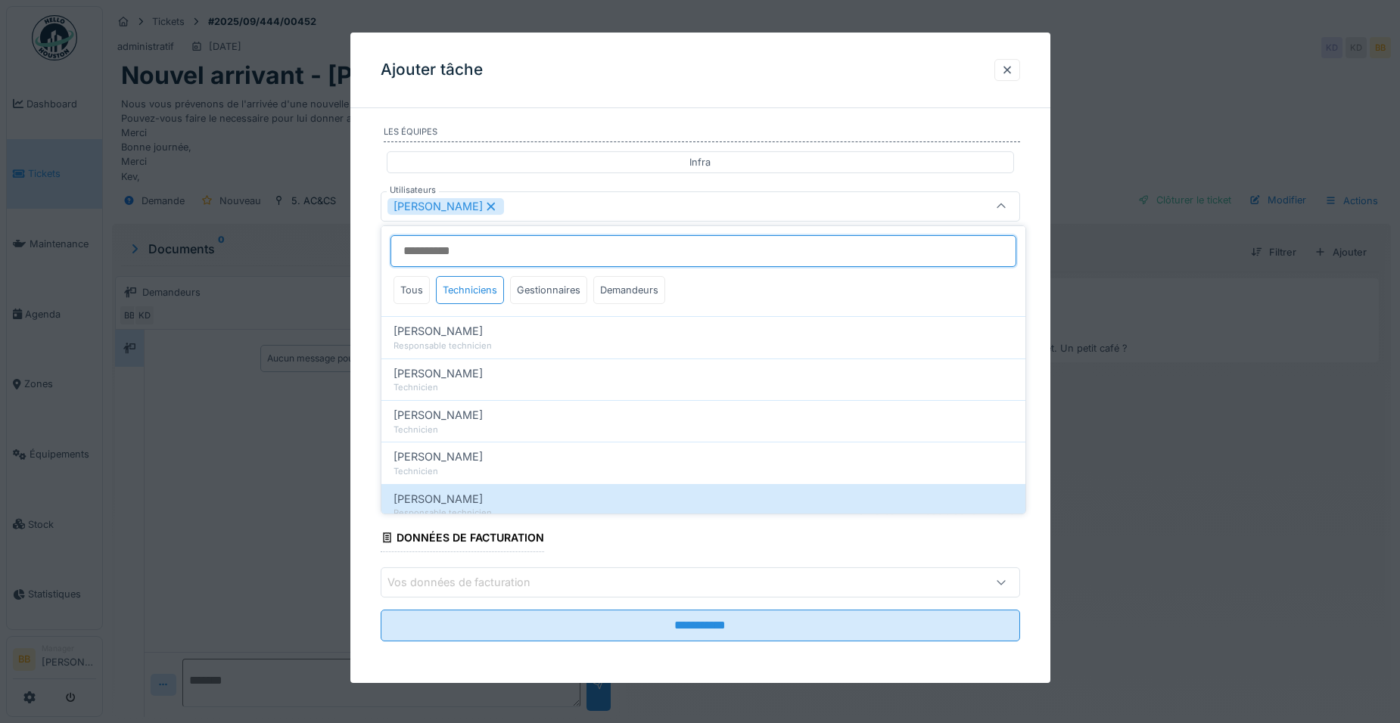
scroll to position [278, 0]
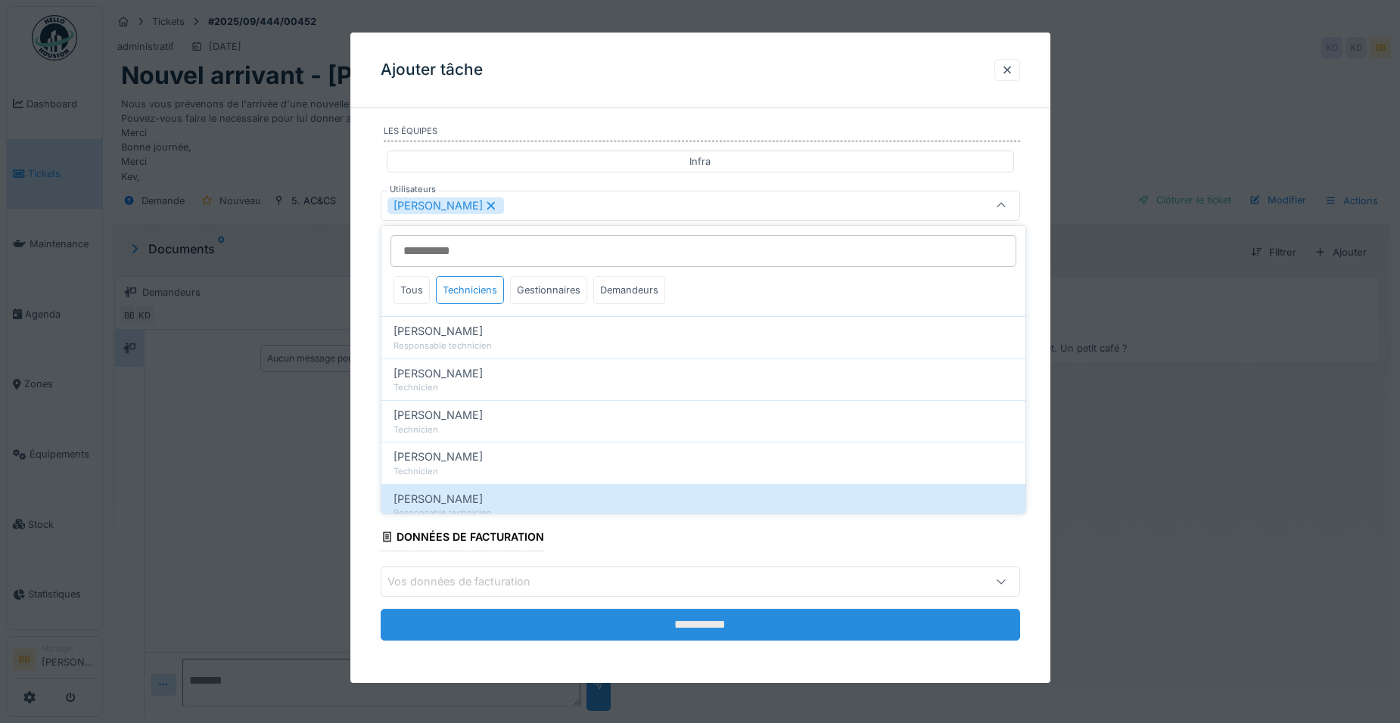
click at [865, 616] on input "**********" at bounding box center [700, 625] width 639 height 32
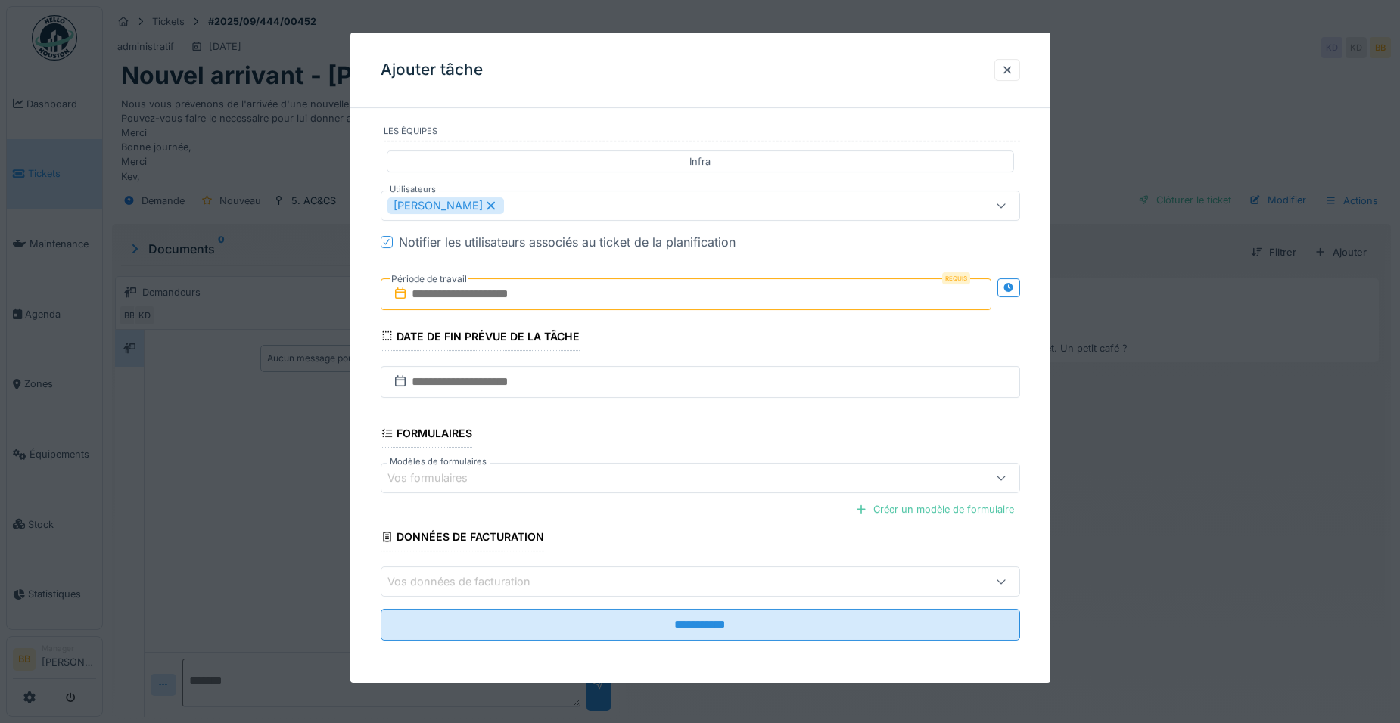
click at [523, 295] on input "text" at bounding box center [686, 294] width 611 height 32
click at [775, 419] on div "septembre 2025 septembre 2025 lu ma me je ve sa di 1 2 3 4 5 6 7 8 9 10 11 12 1…" at bounding box center [689, 414] width 182 height 191
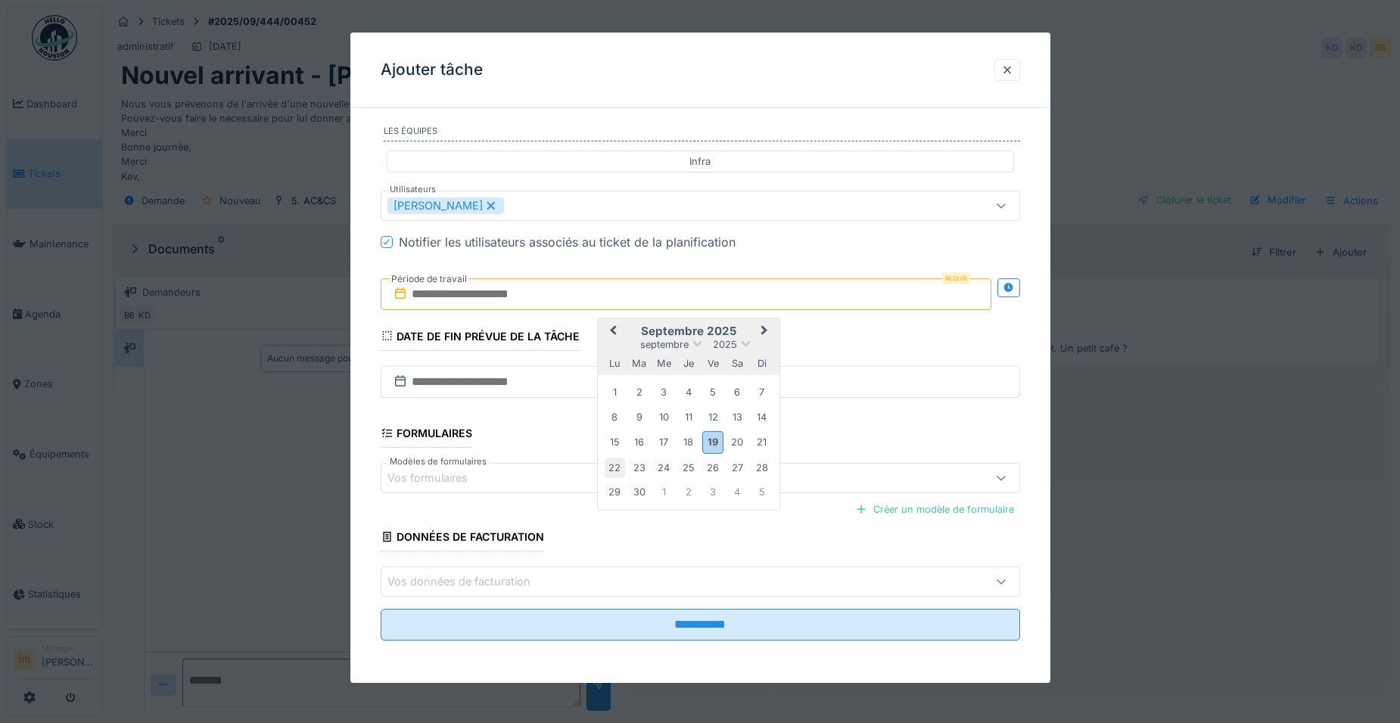
click at [613, 465] on div "22" at bounding box center [615, 468] width 20 height 20
click at [639, 486] on div "30" at bounding box center [639, 492] width 20 height 20
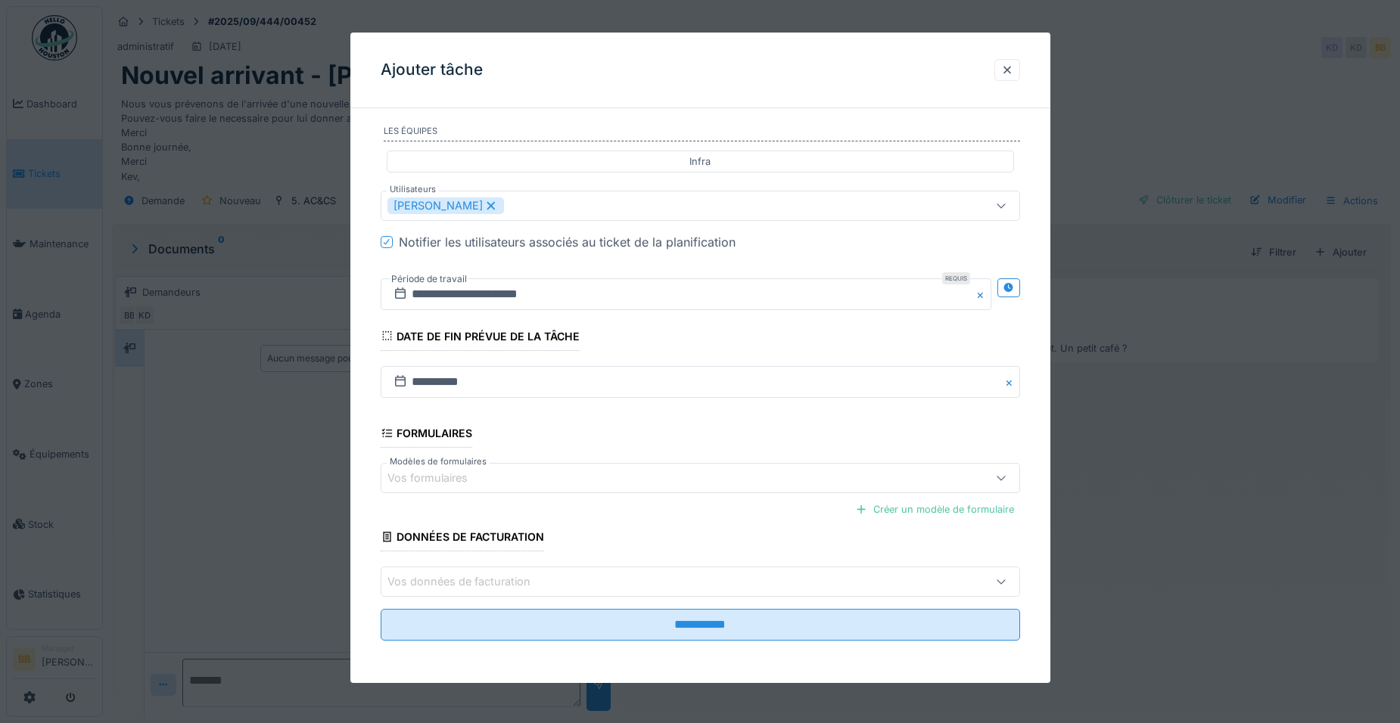
scroll to position [11, 0]
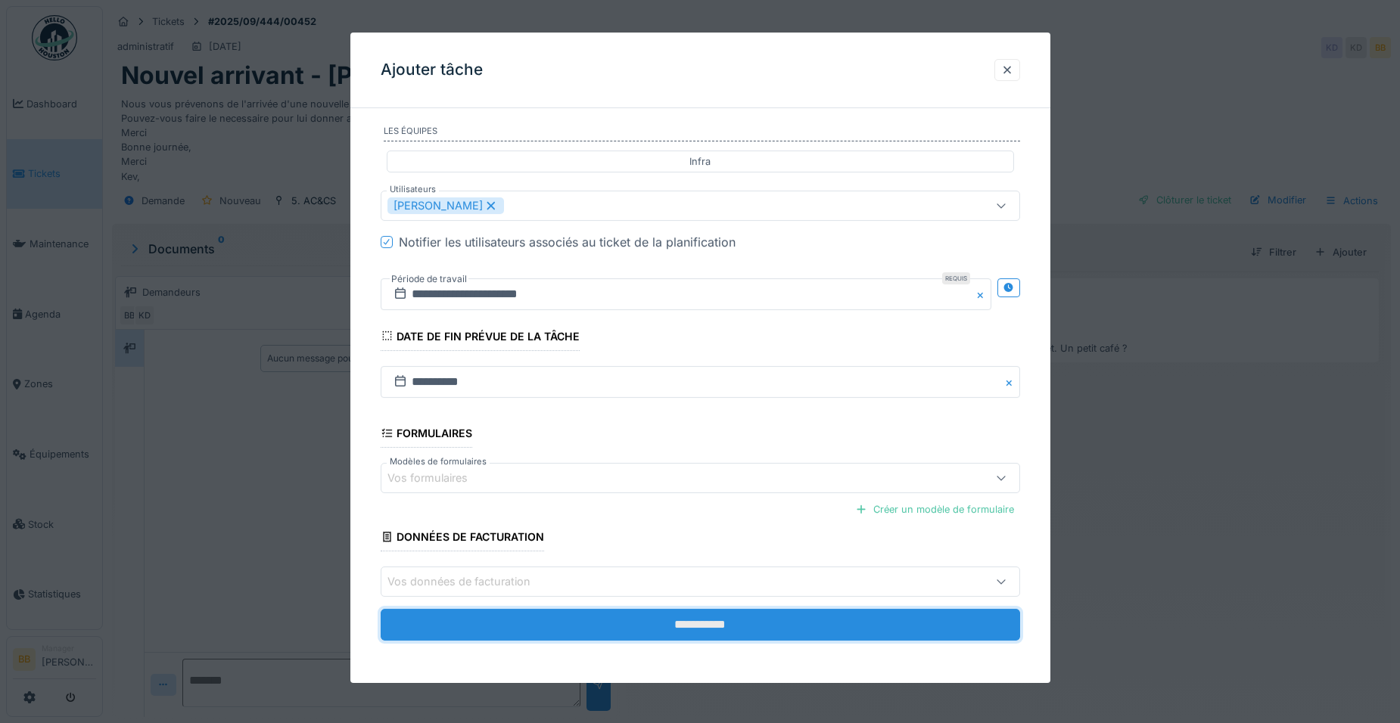
click at [619, 614] on input "**********" at bounding box center [700, 625] width 639 height 32
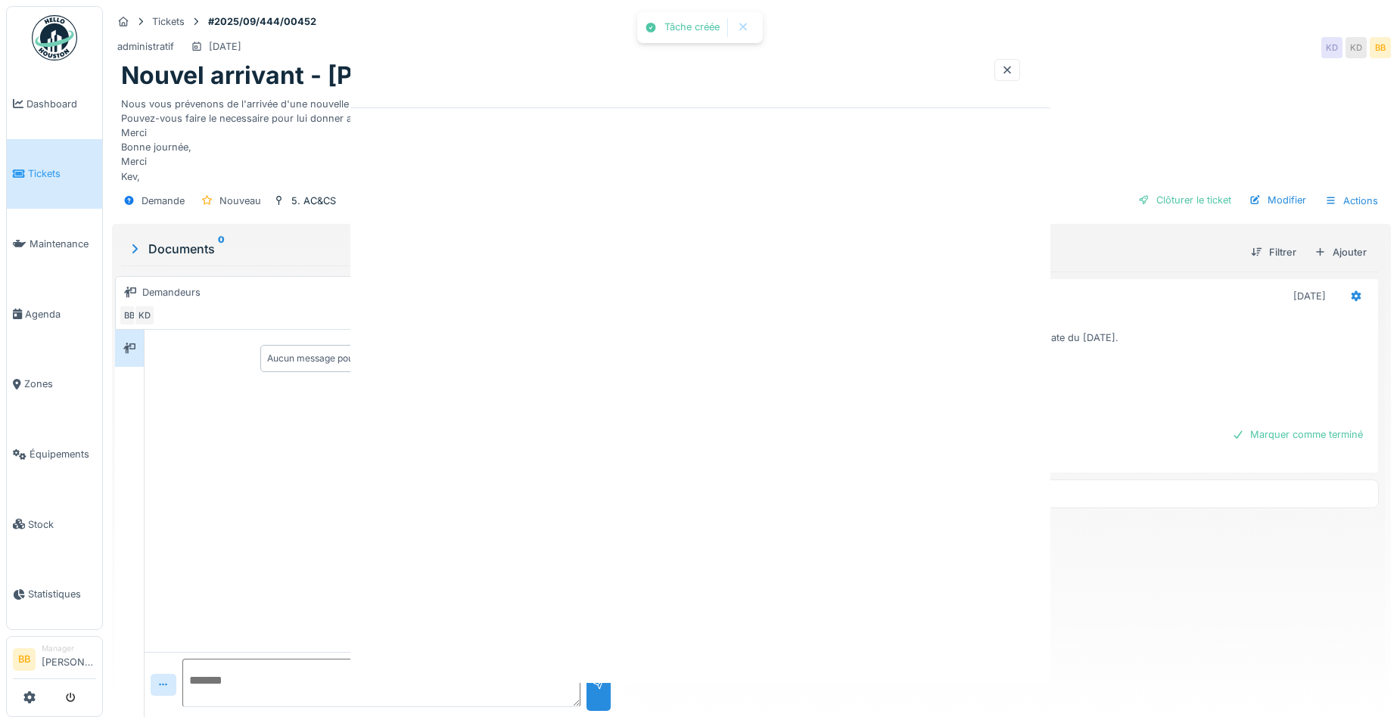
scroll to position [0, 0]
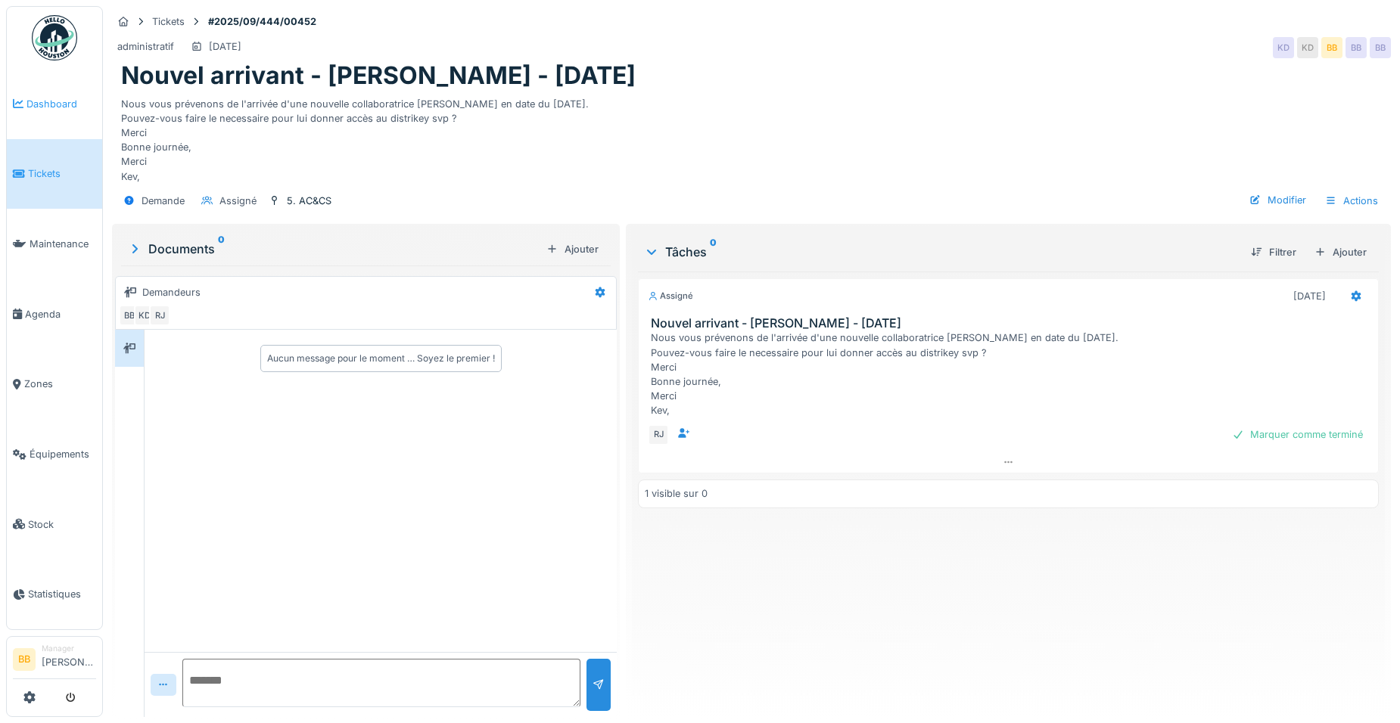
click at [31, 112] on link "Dashboard" at bounding box center [54, 104] width 95 height 70
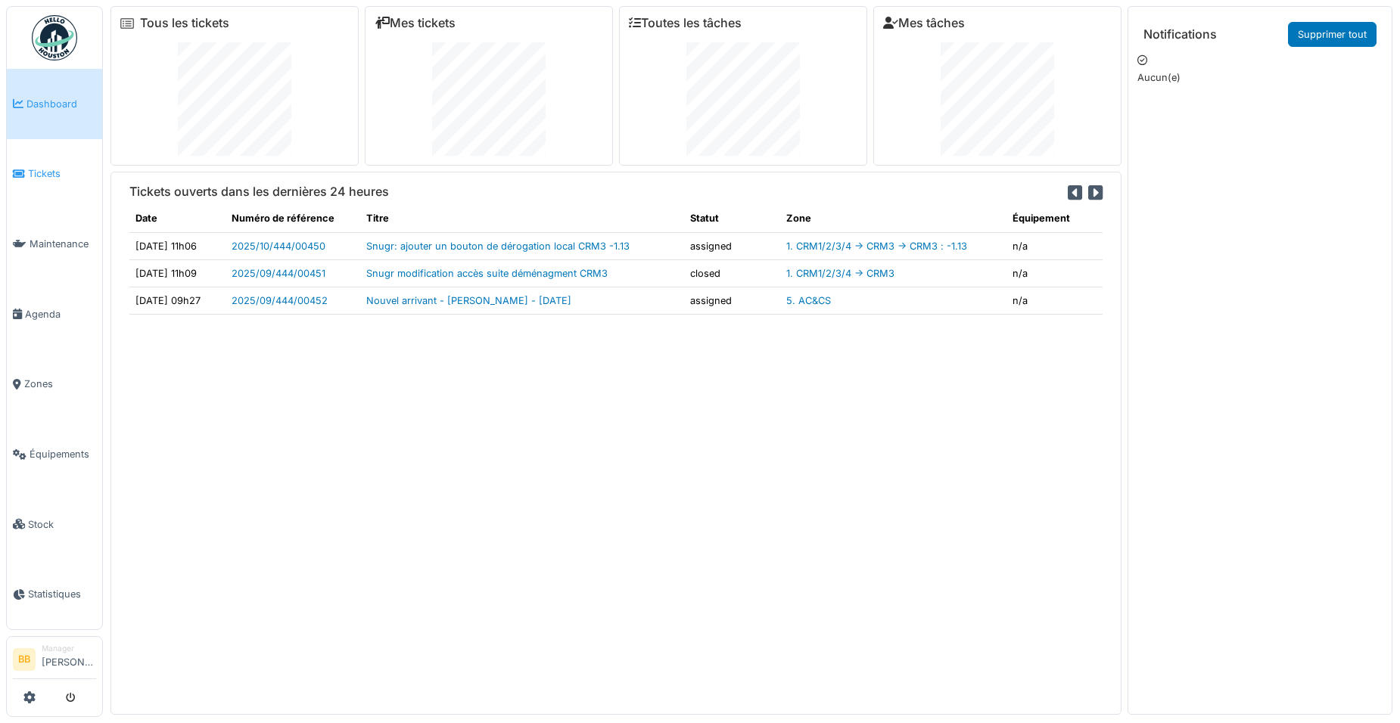
click at [50, 178] on span "Tickets" at bounding box center [62, 173] width 68 height 14
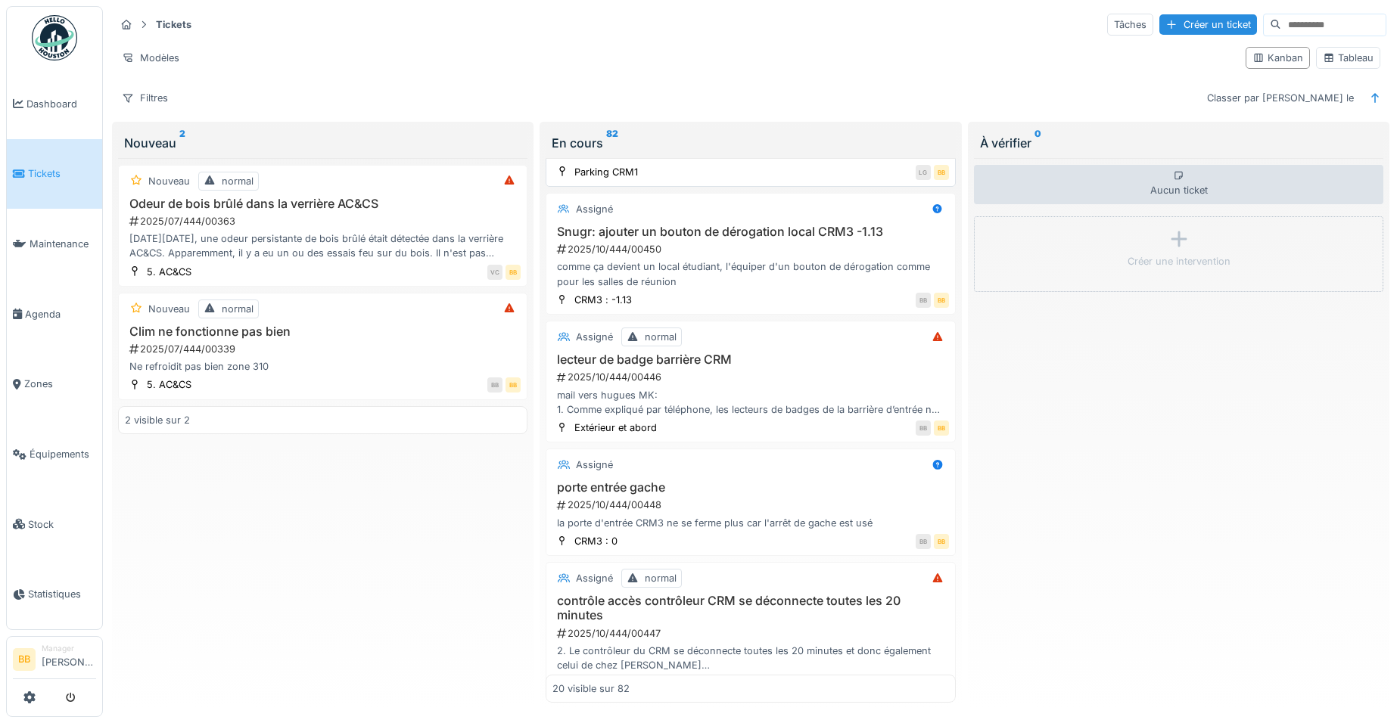
scroll to position [378, 0]
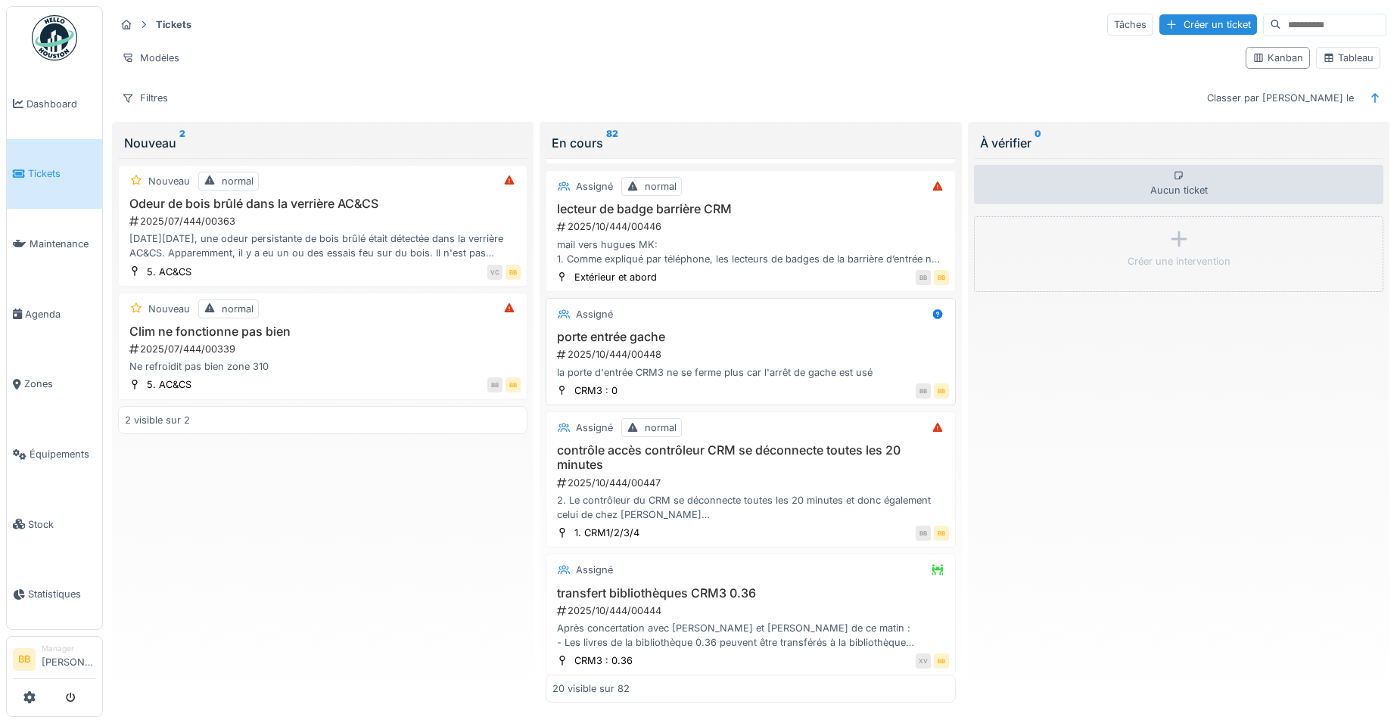
click at [596, 338] on h3 "porte entrée gache" at bounding box center [750, 337] width 396 height 14
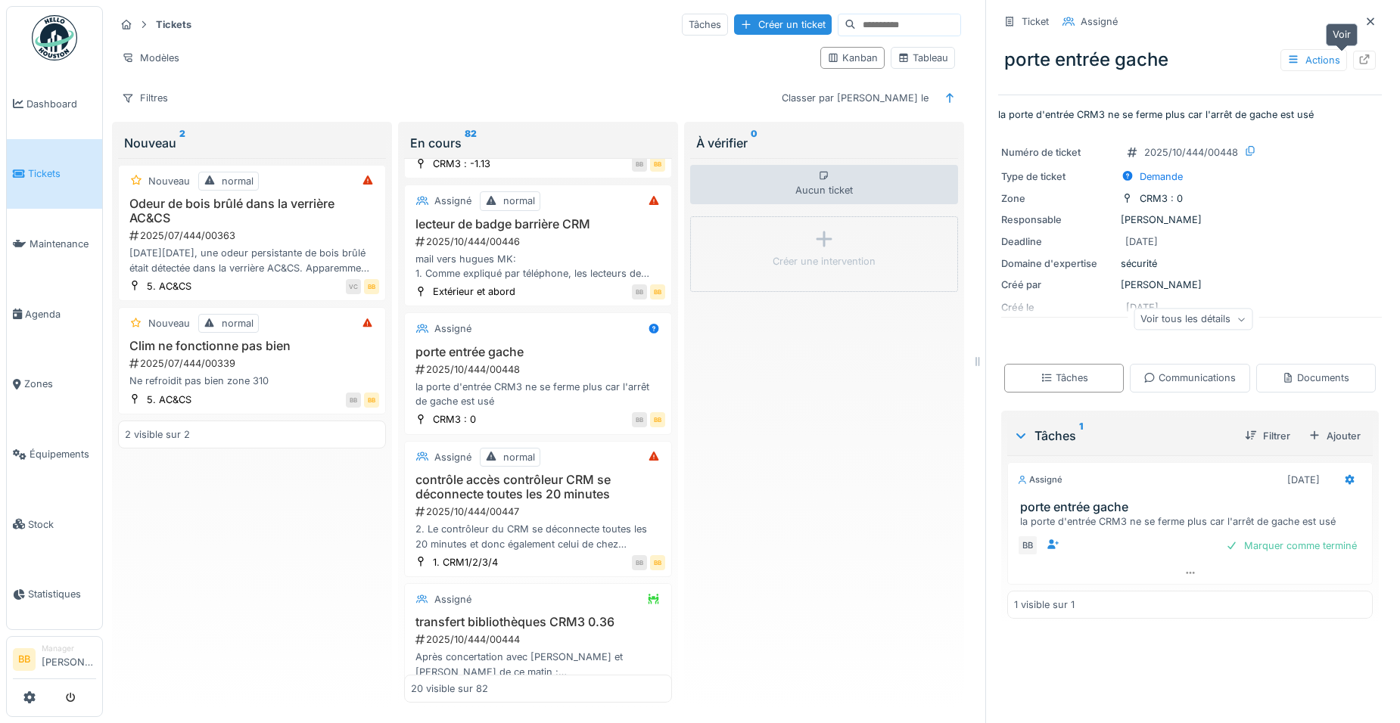
click at [1353, 68] on div at bounding box center [1364, 60] width 23 height 19
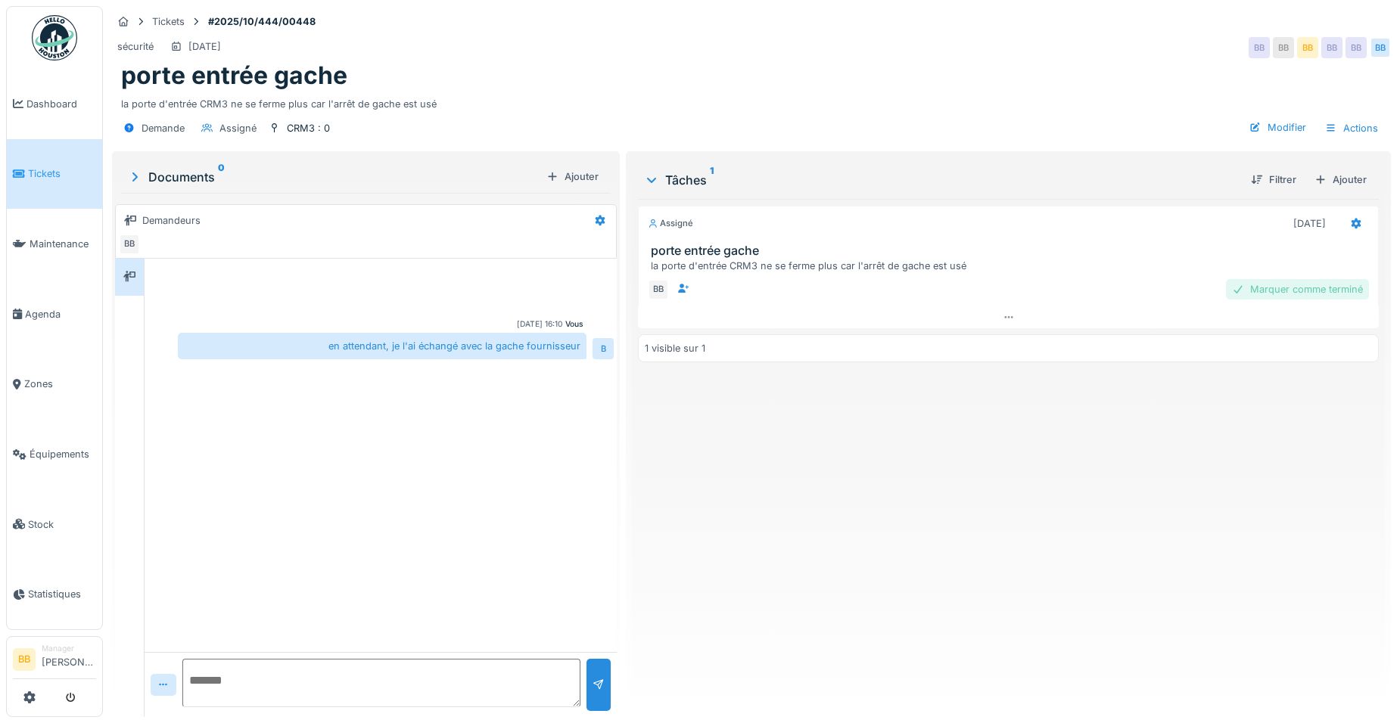
click at [1267, 285] on div "Marquer comme terminé" at bounding box center [1297, 289] width 143 height 20
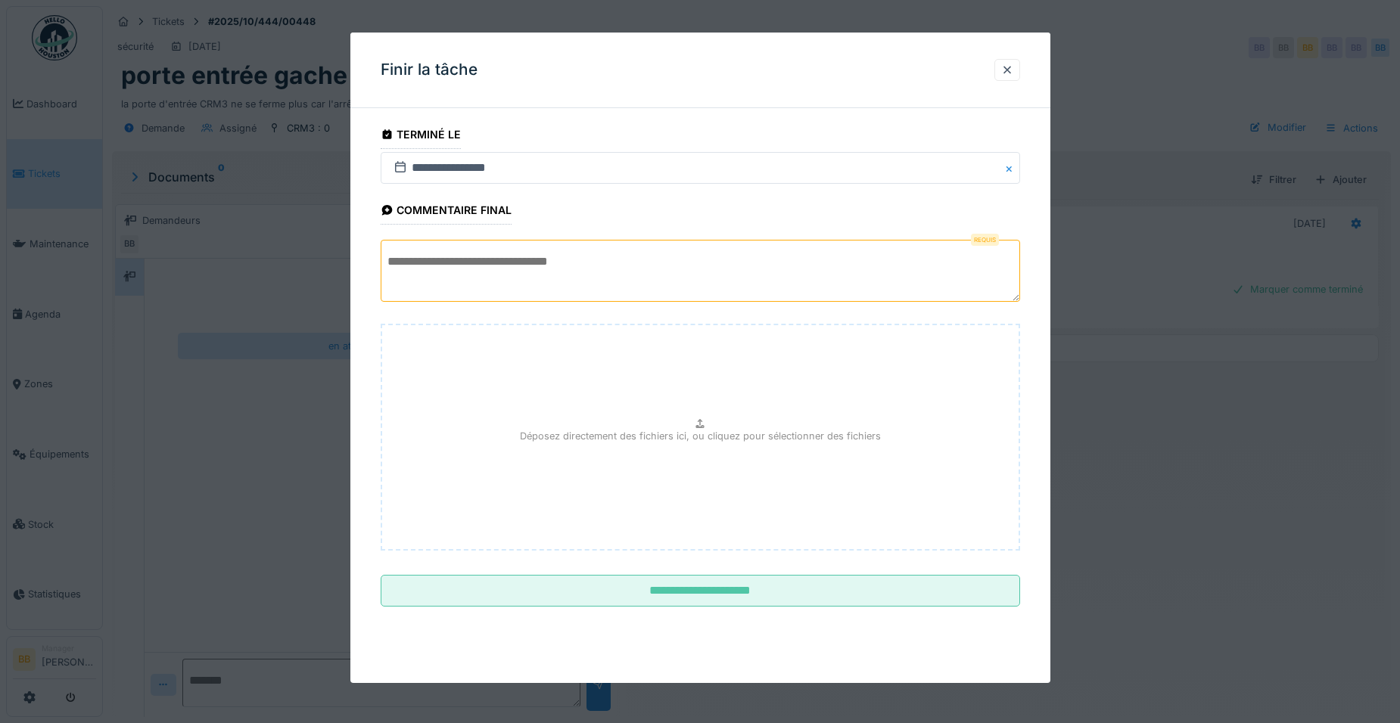
click at [453, 281] on textarea at bounding box center [700, 271] width 639 height 62
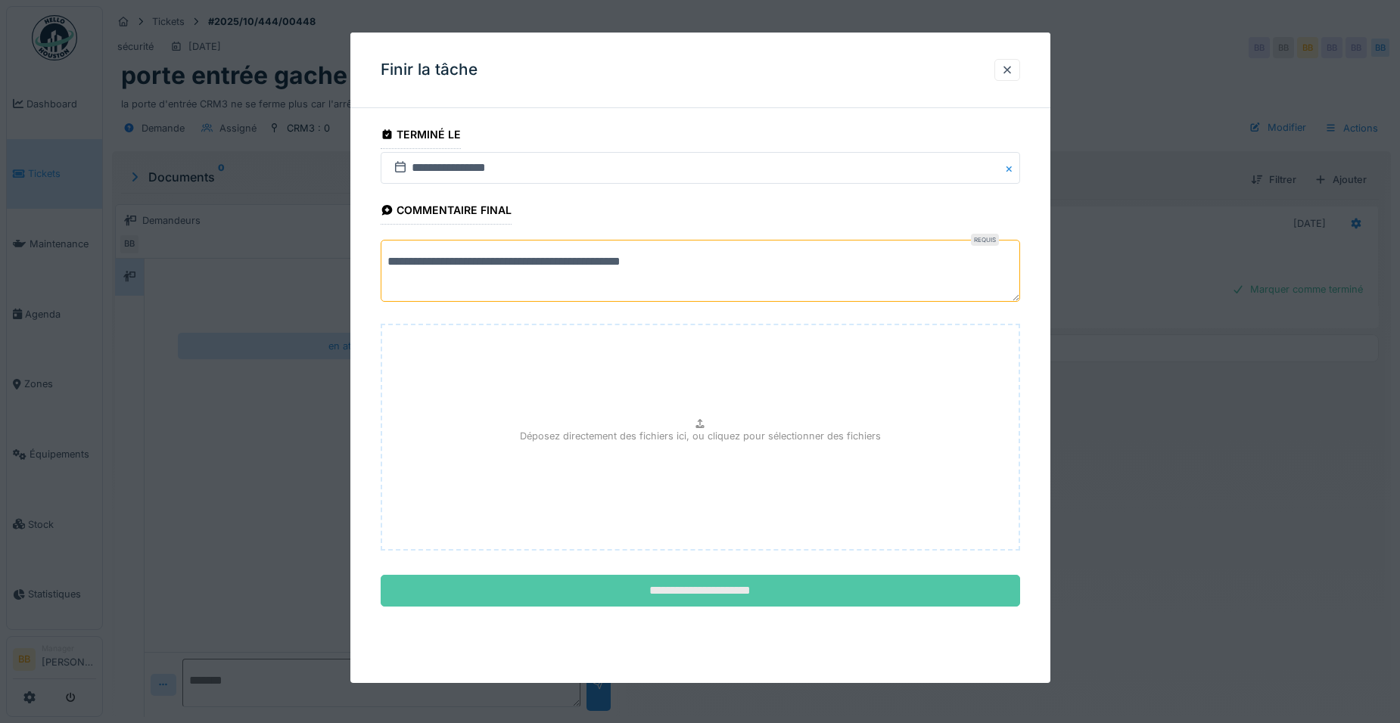
type textarea "**********"
click at [565, 588] on input "**********" at bounding box center [700, 591] width 639 height 32
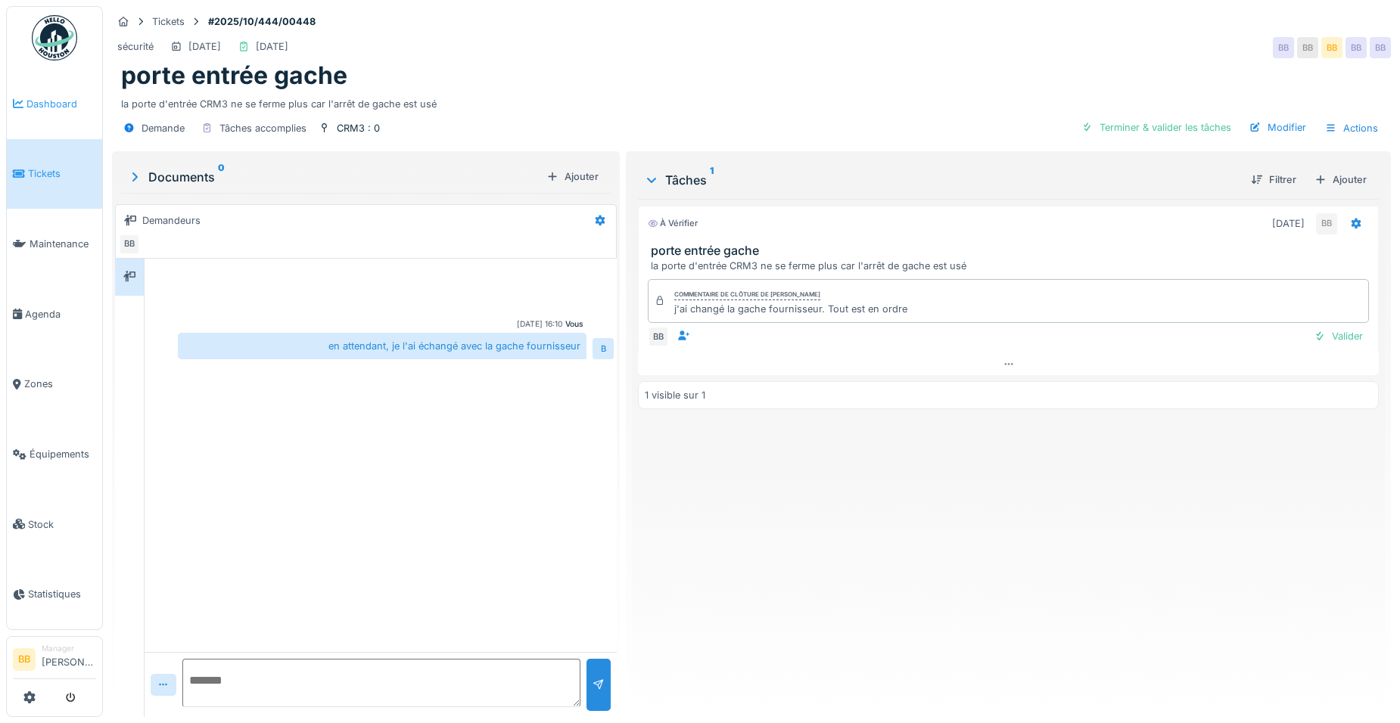
click at [41, 101] on span "Dashboard" at bounding box center [61, 104] width 70 height 14
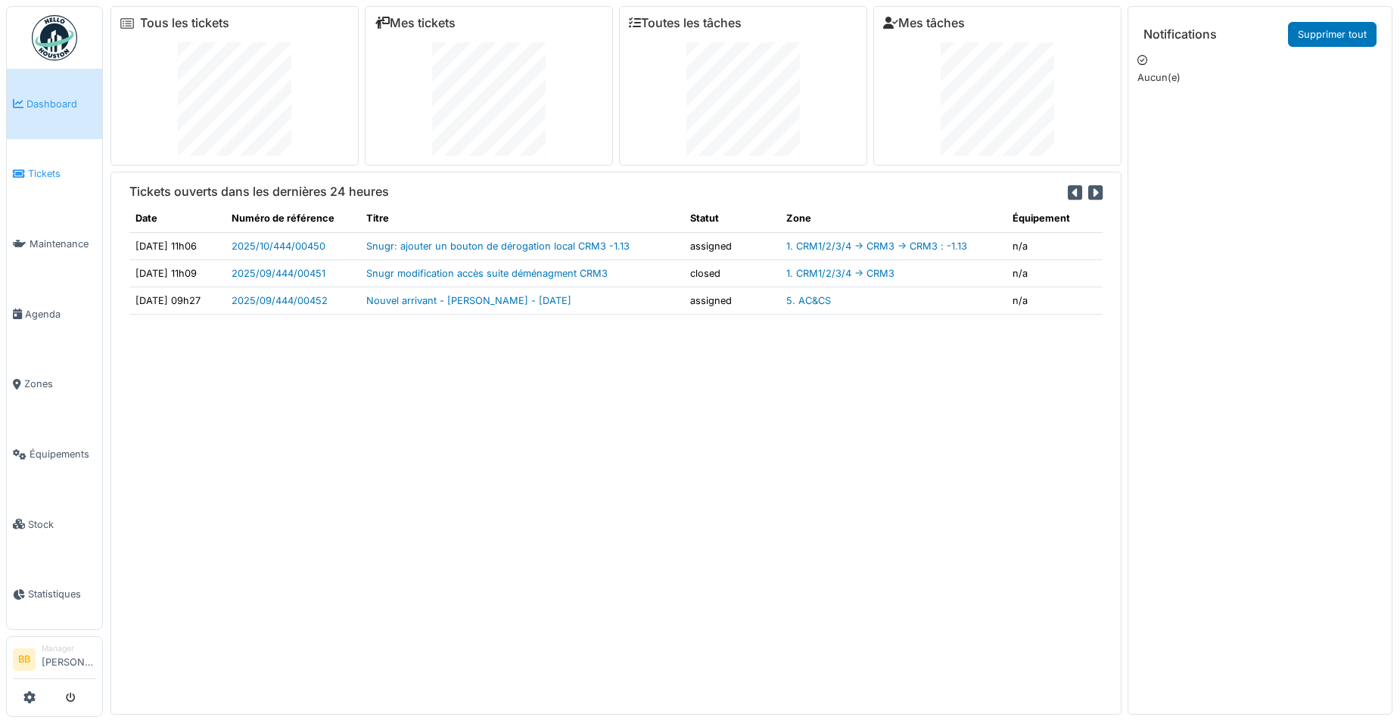
click at [56, 178] on span "Tickets" at bounding box center [62, 173] width 68 height 14
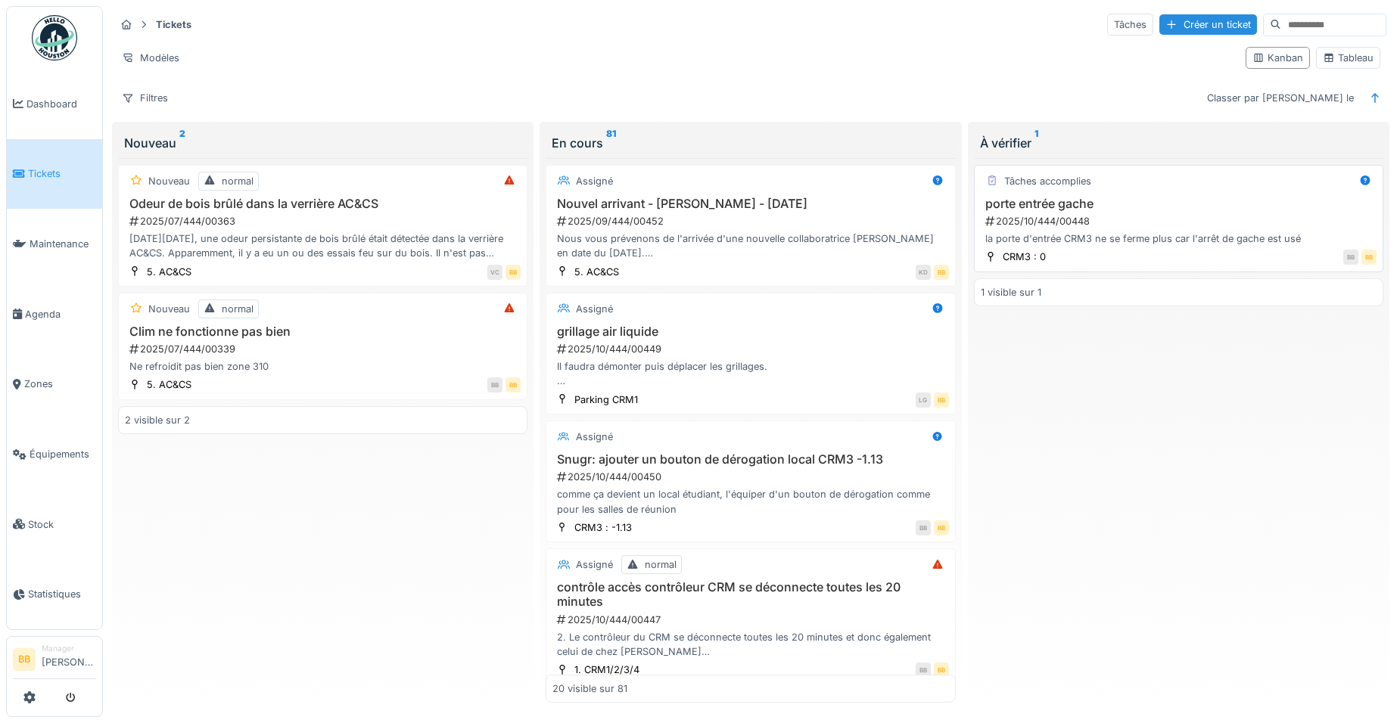
click at [1139, 185] on div "Tâches accomplies" at bounding box center [1179, 181] width 396 height 19
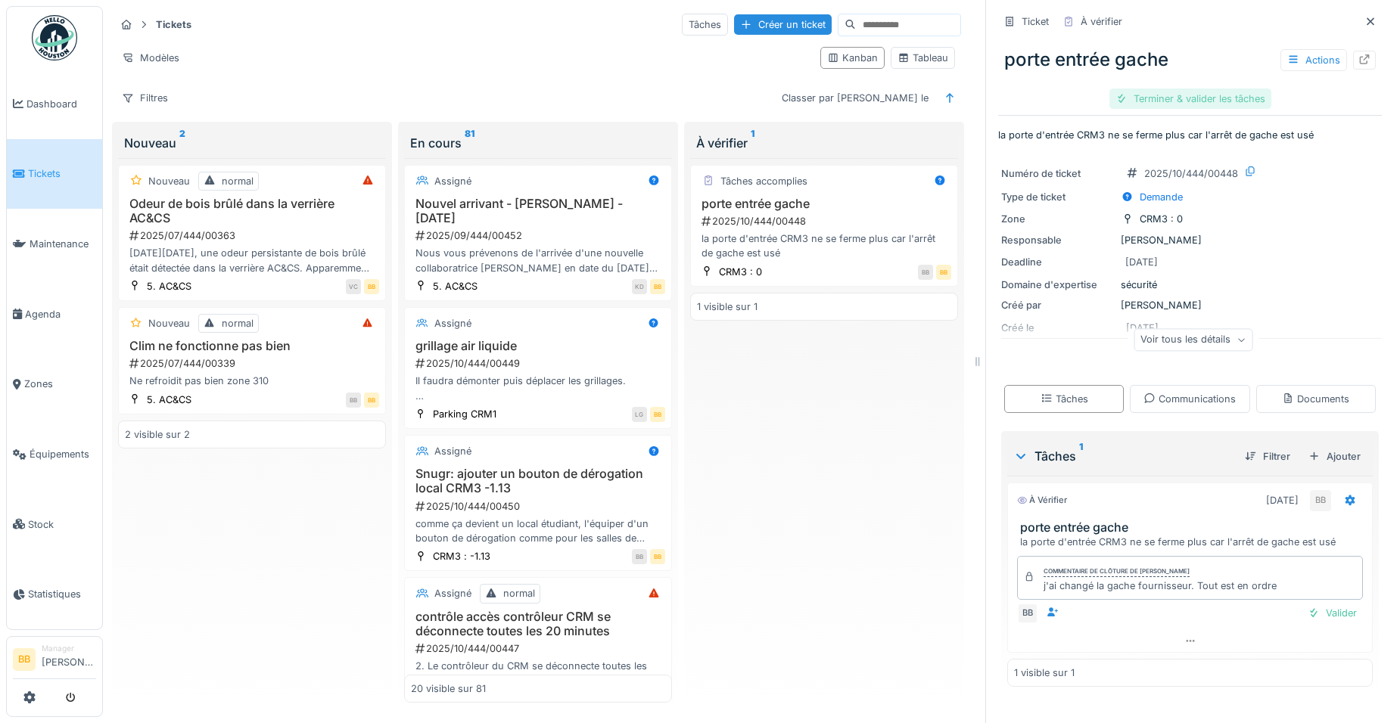
click at [1190, 101] on div "Terminer & valider les tâches" at bounding box center [1190, 99] width 162 height 20
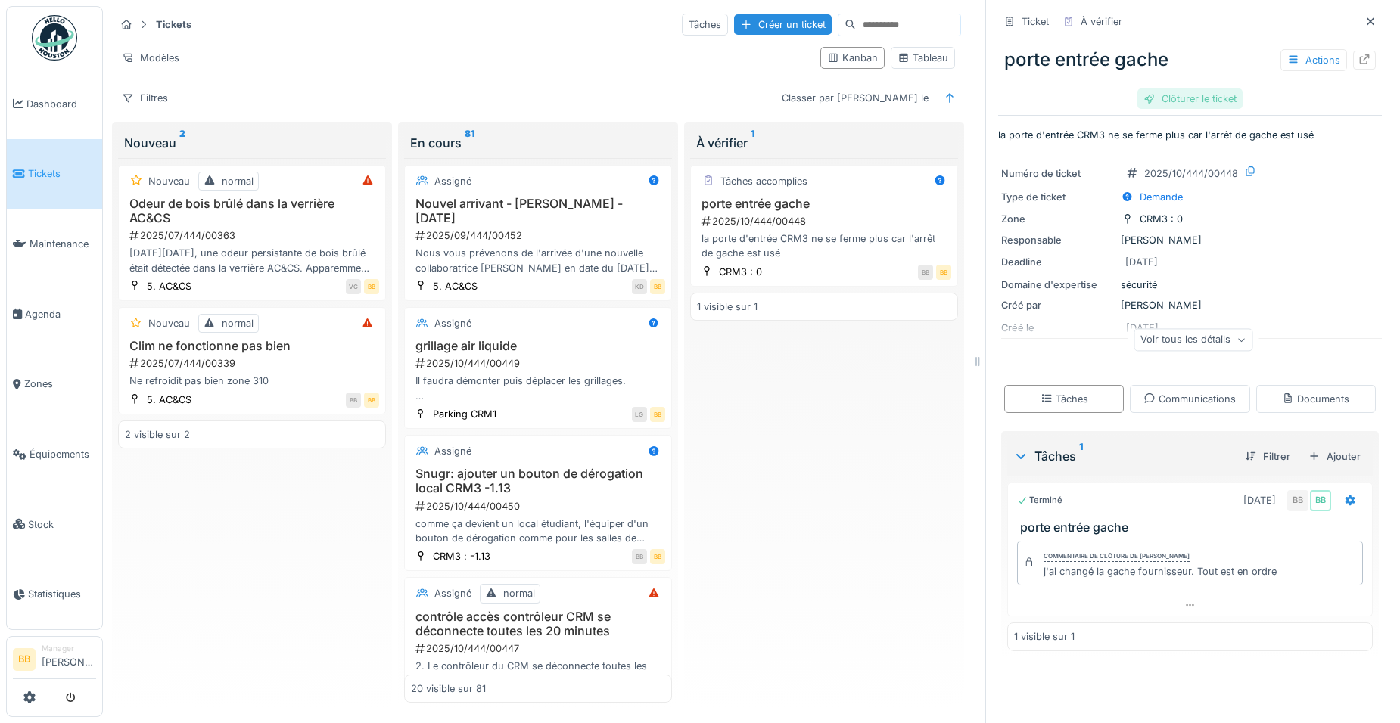
click at [1184, 95] on div "Clôturer le ticket" at bounding box center [1189, 99] width 105 height 20
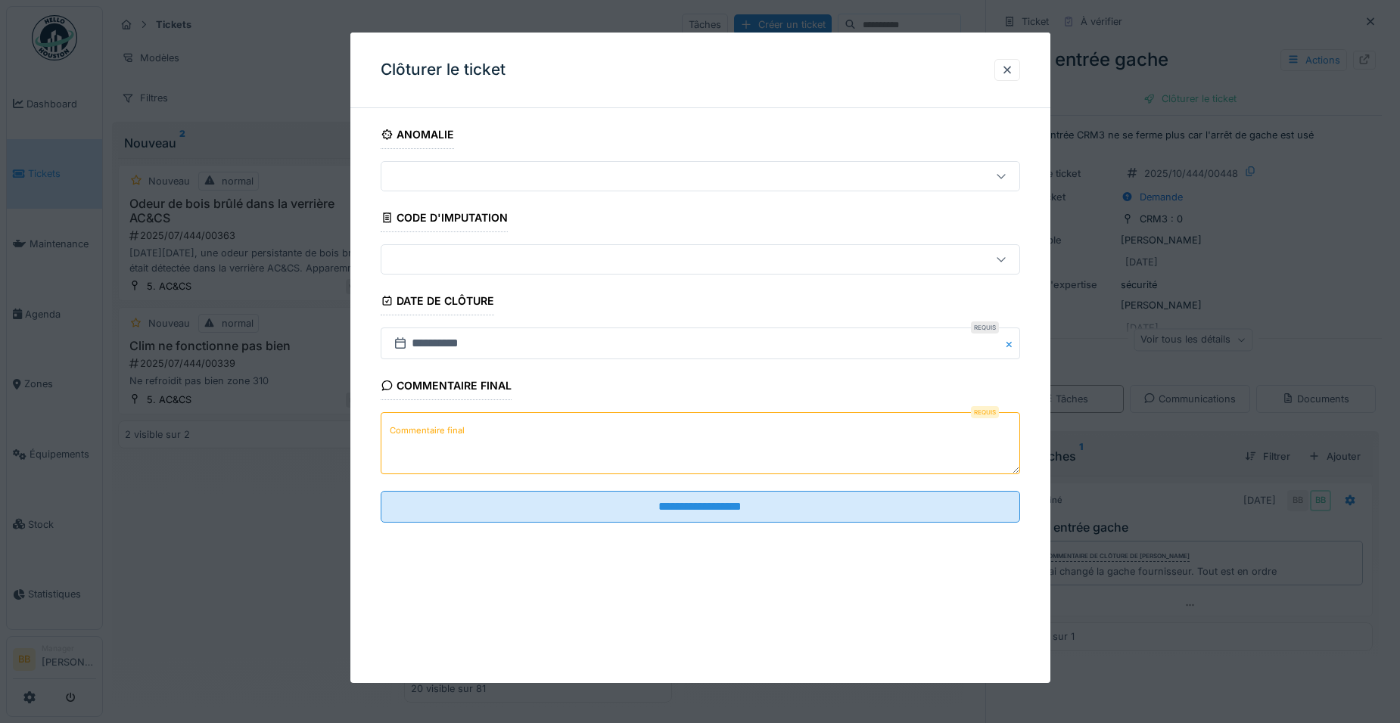
click at [735, 448] on textarea "Commentaire final" at bounding box center [700, 443] width 639 height 62
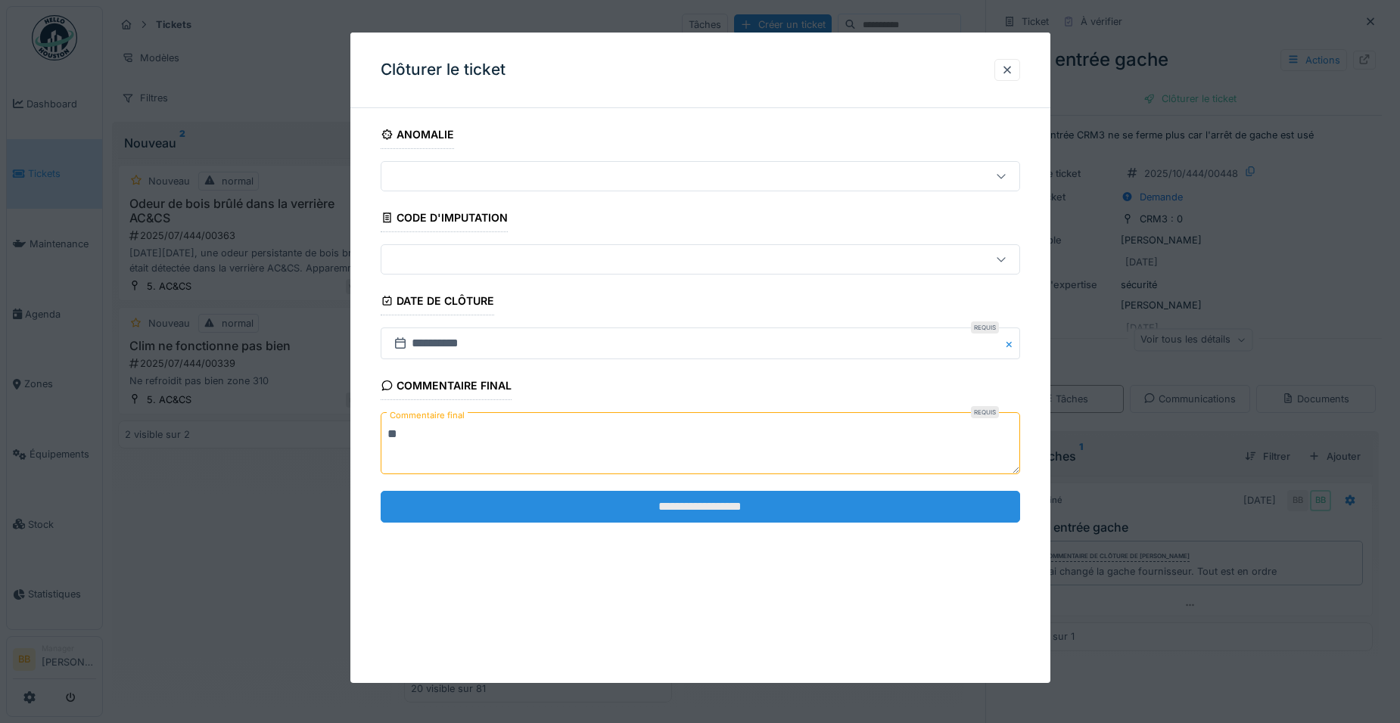
type textarea "**"
click at [689, 509] on input "**********" at bounding box center [700, 507] width 639 height 32
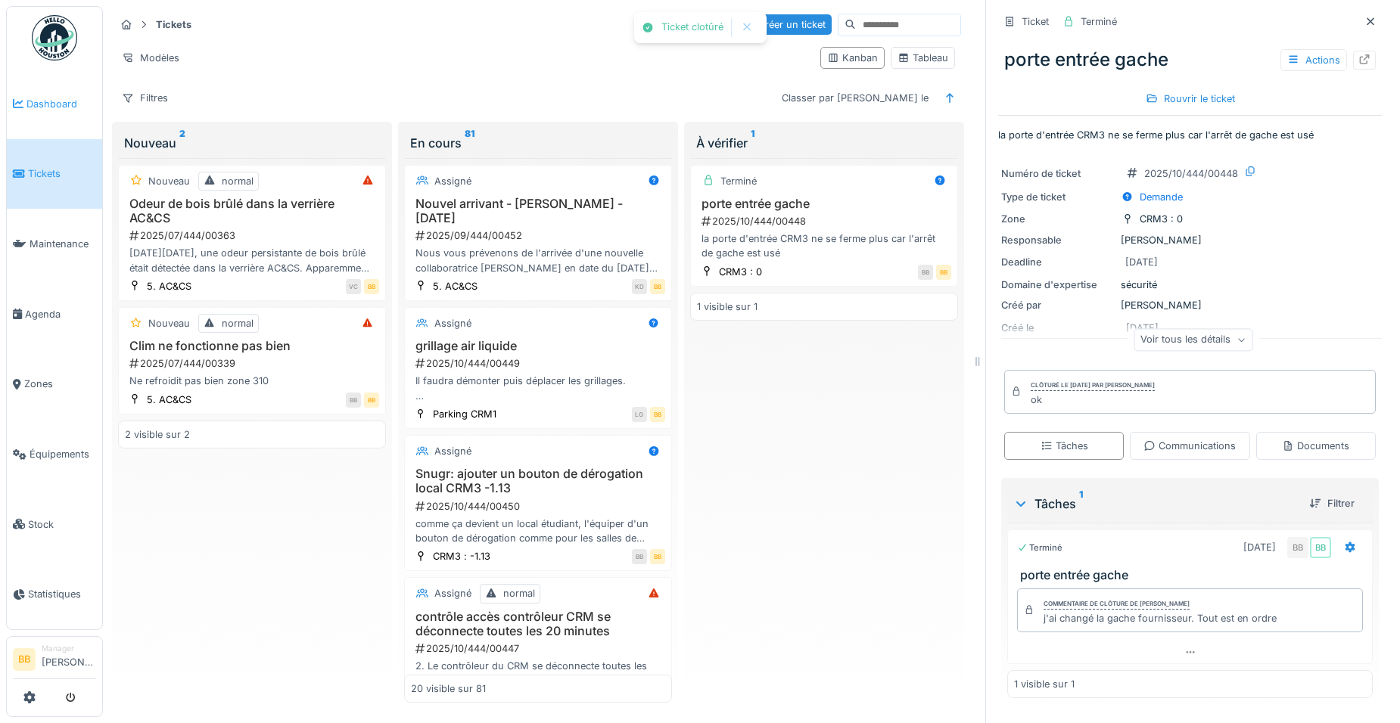
click at [84, 104] on span "Dashboard" at bounding box center [61, 104] width 70 height 14
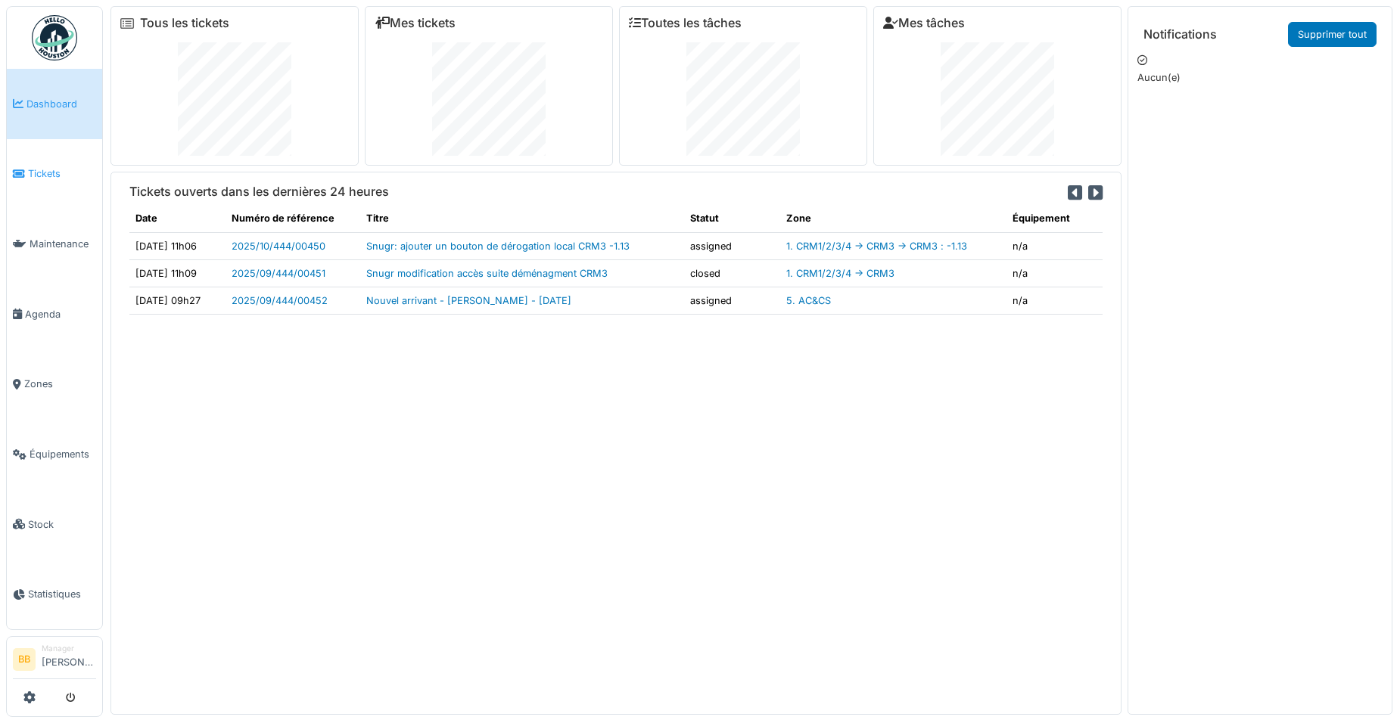
click at [61, 154] on link "Tickets" at bounding box center [54, 174] width 95 height 70
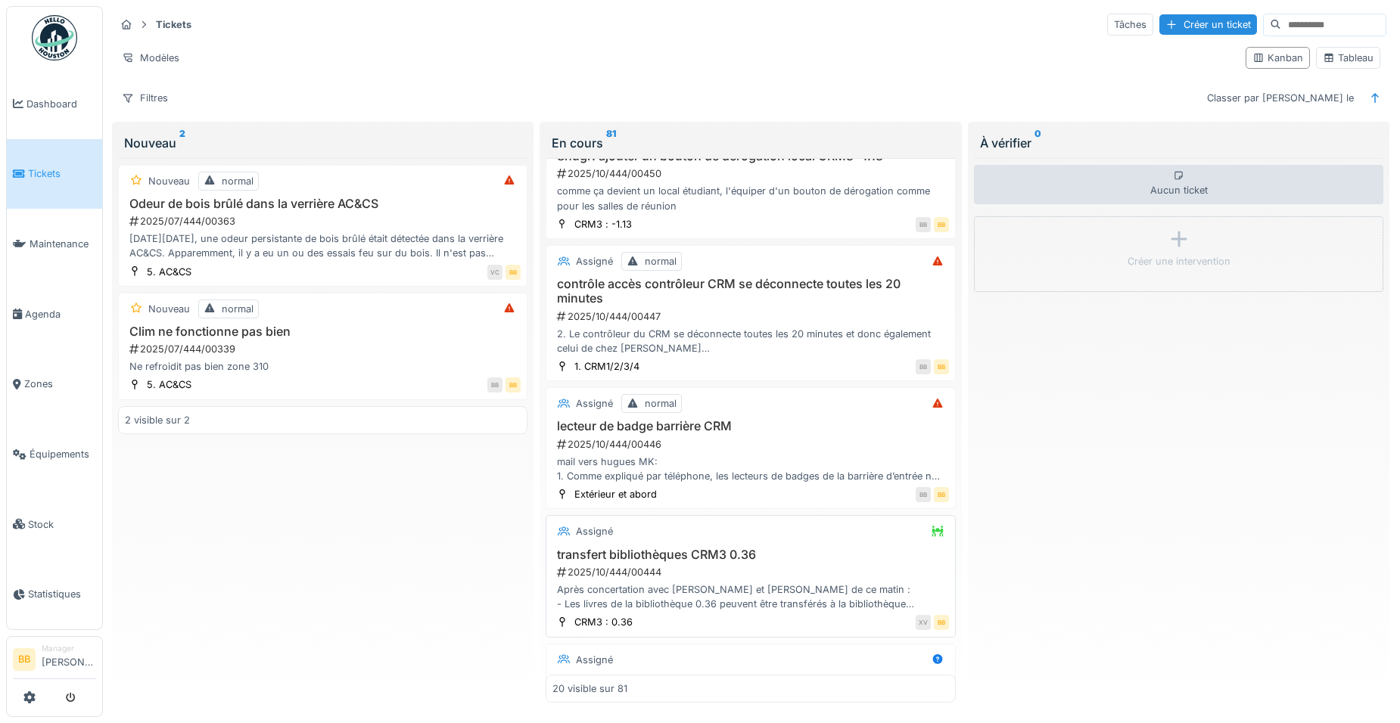
scroll to position [303, 0]
